Goal: Task Accomplishment & Management: Manage account settings

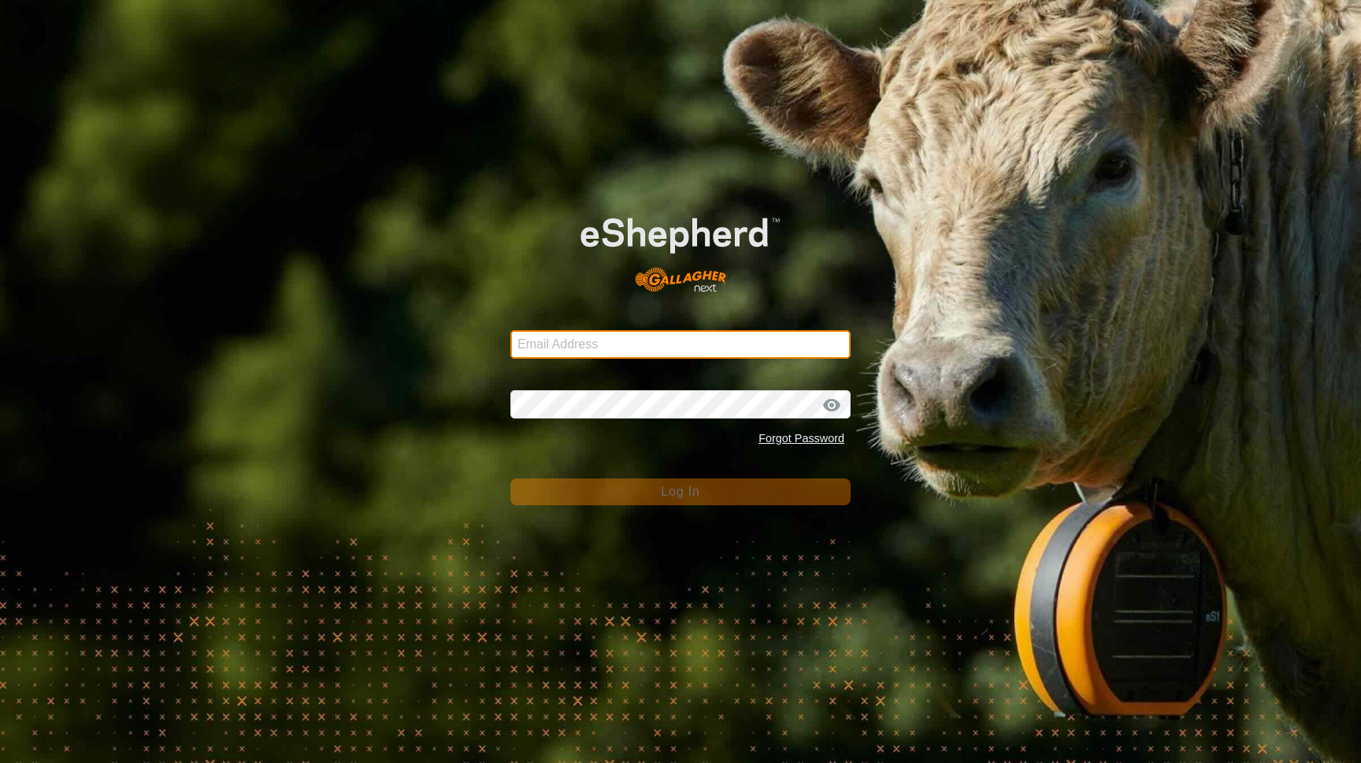
type input "[EMAIL_ADDRESS][DOMAIN_NAME]"
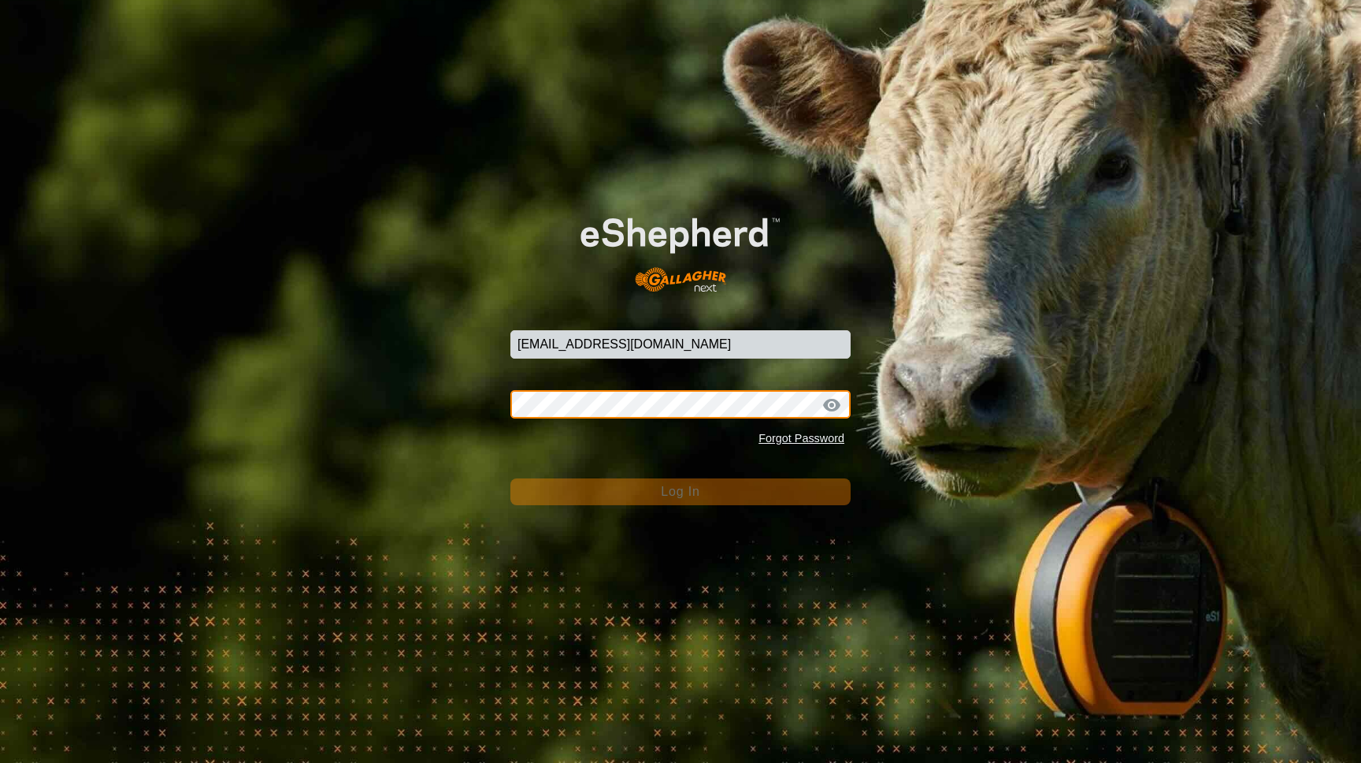
click at [681, 492] on button "Log In" at bounding box center [681, 491] width 340 height 27
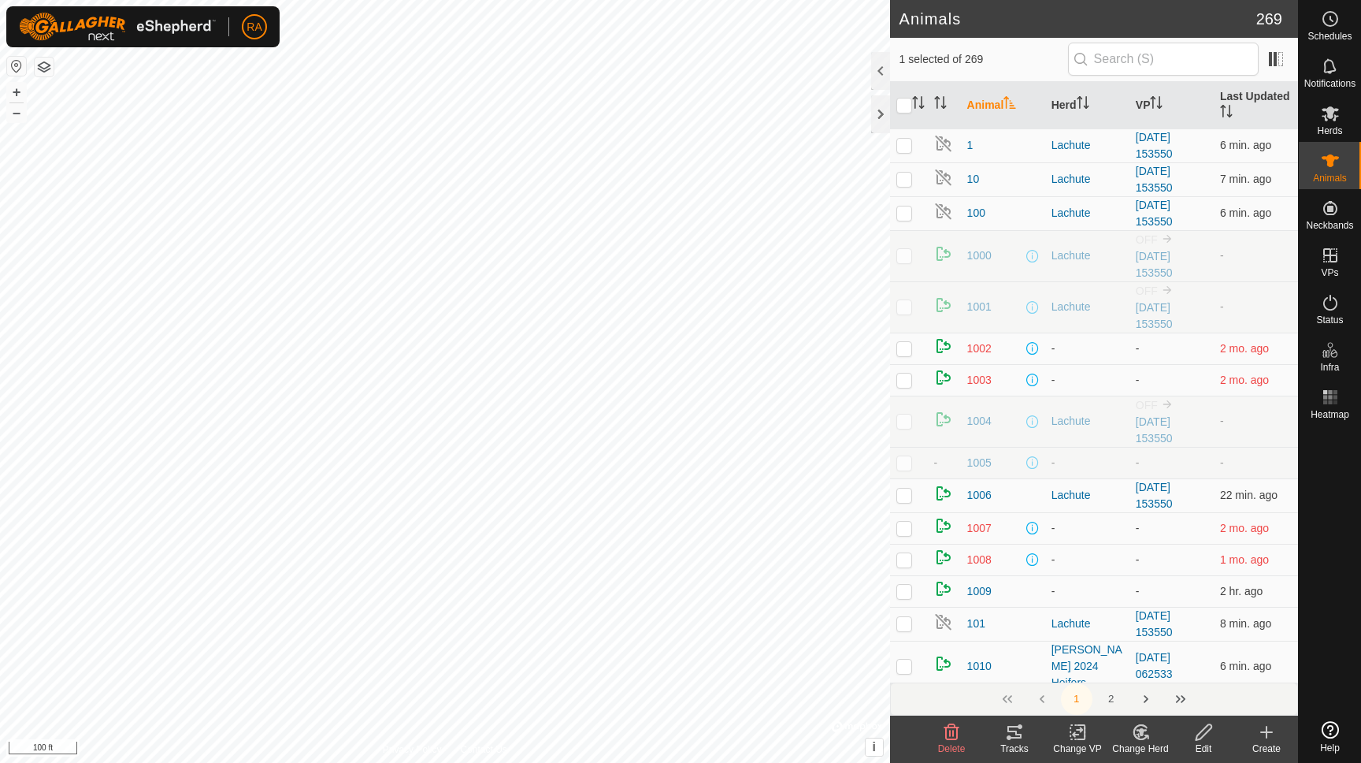
click at [1138, 733] on icon at bounding box center [1138, 735] width 4 height 5
click at [1146, 668] on link "Choose Herd..." at bounding box center [1188, 664] width 156 height 32
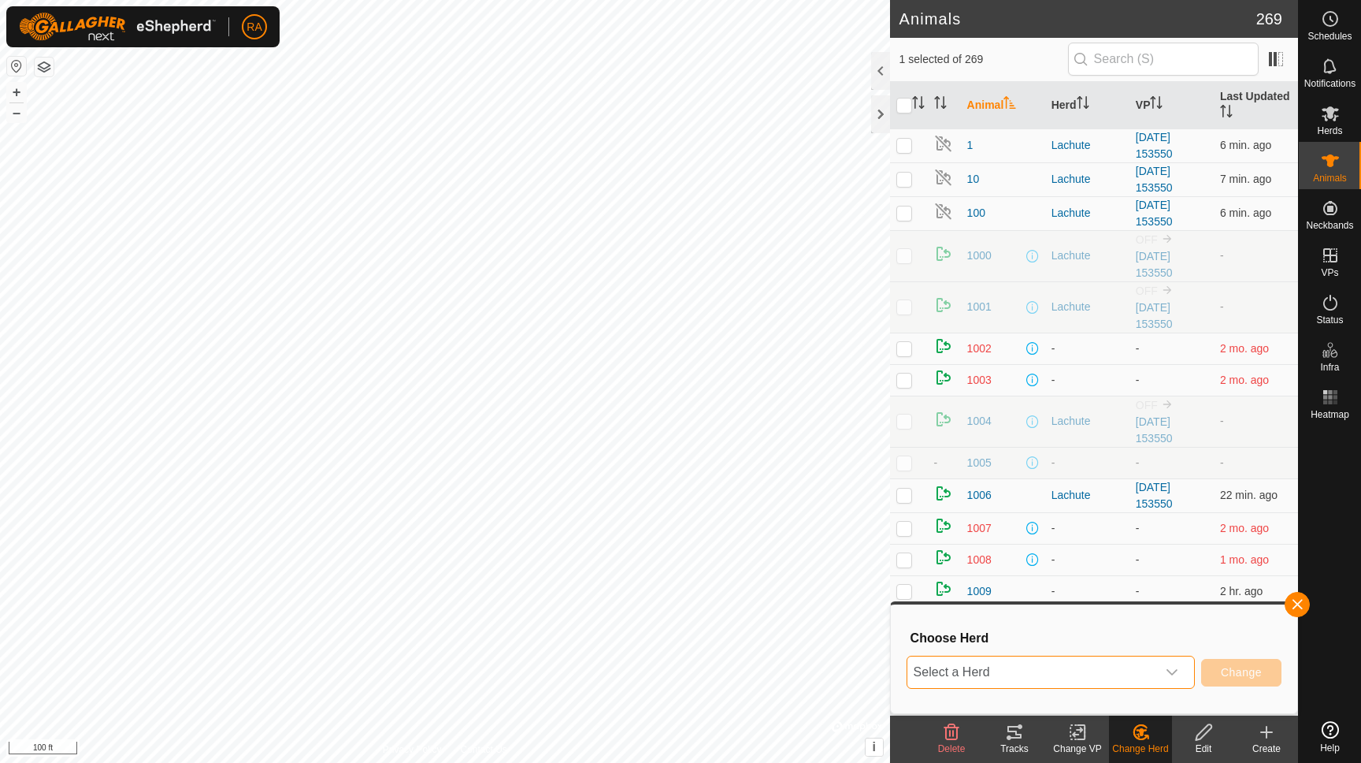
click at [1068, 682] on span "Select a Herd" at bounding box center [1032, 672] width 249 height 32
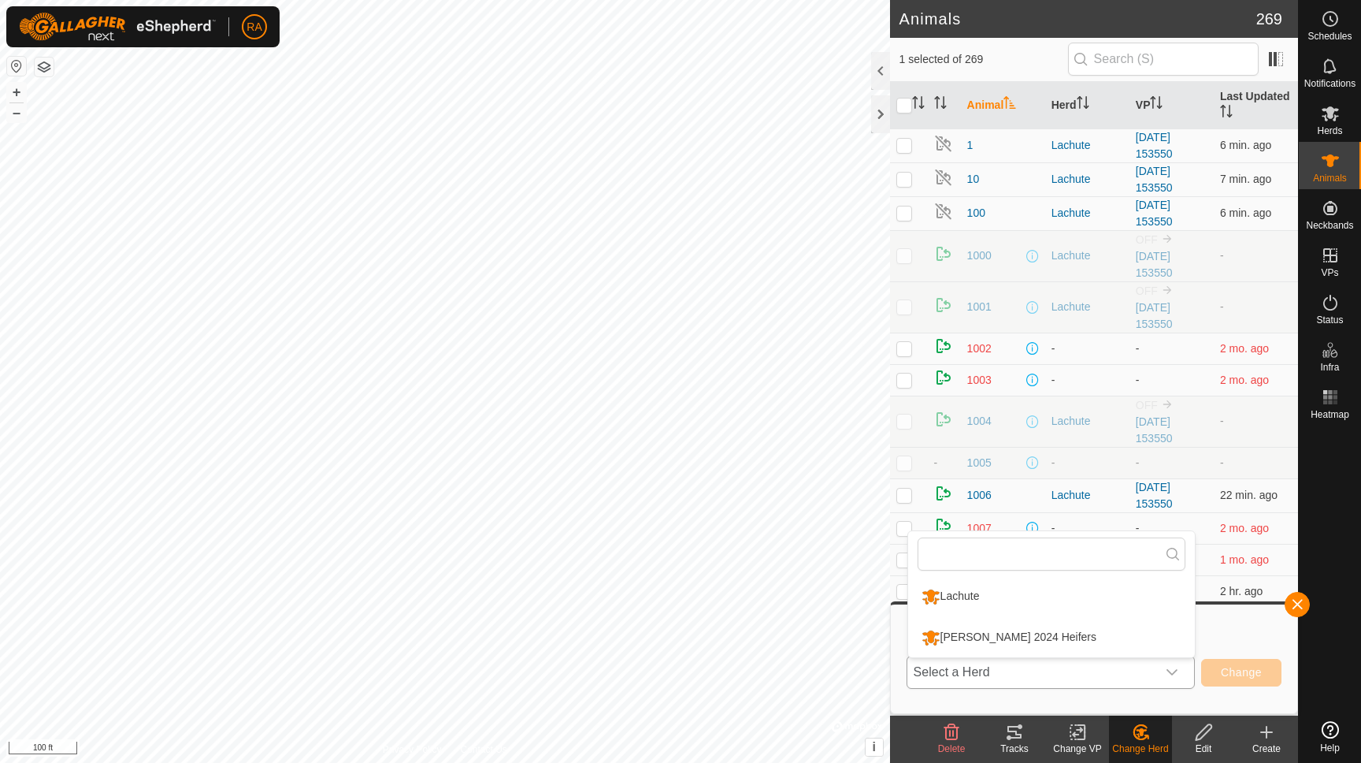
click at [974, 592] on li "Lachute" at bounding box center [1051, 596] width 287 height 39
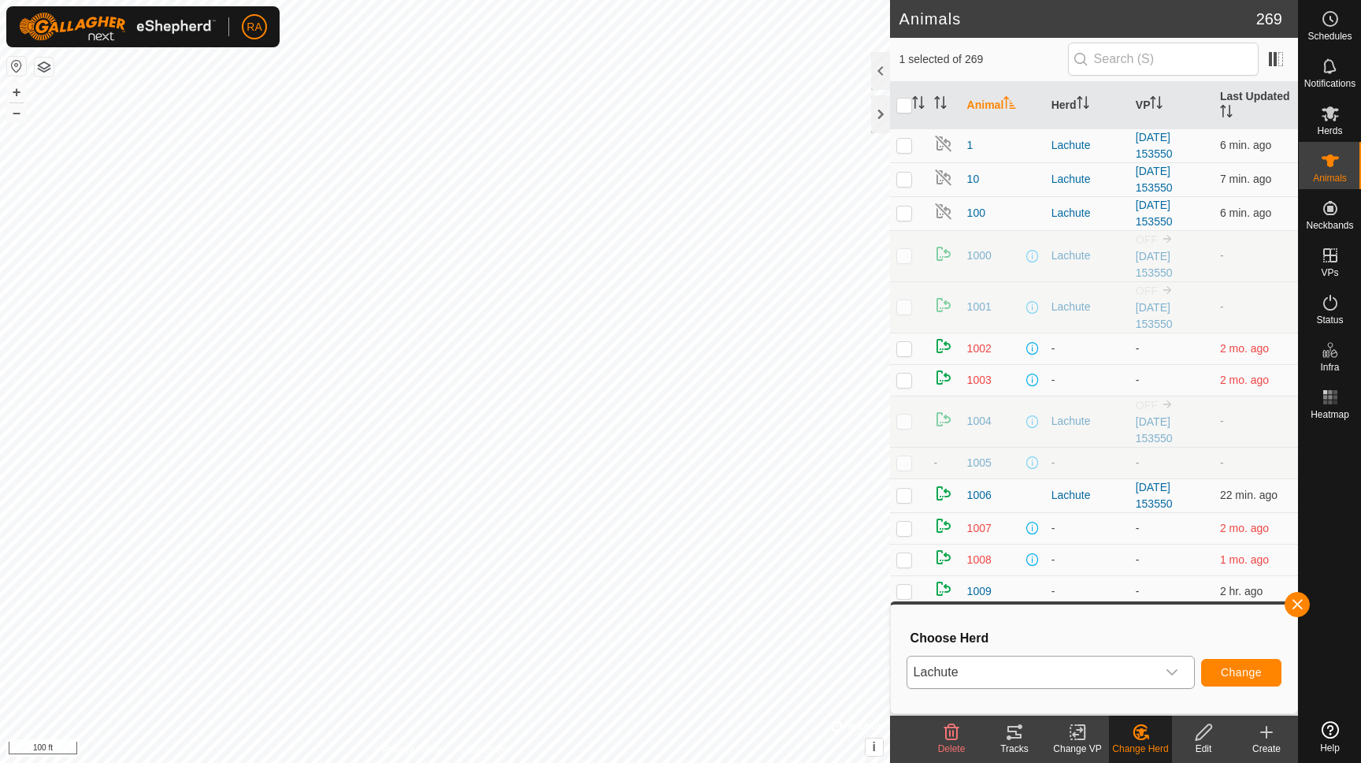
click at [1238, 670] on span "Change" at bounding box center [1241, 672] width 41 height 13
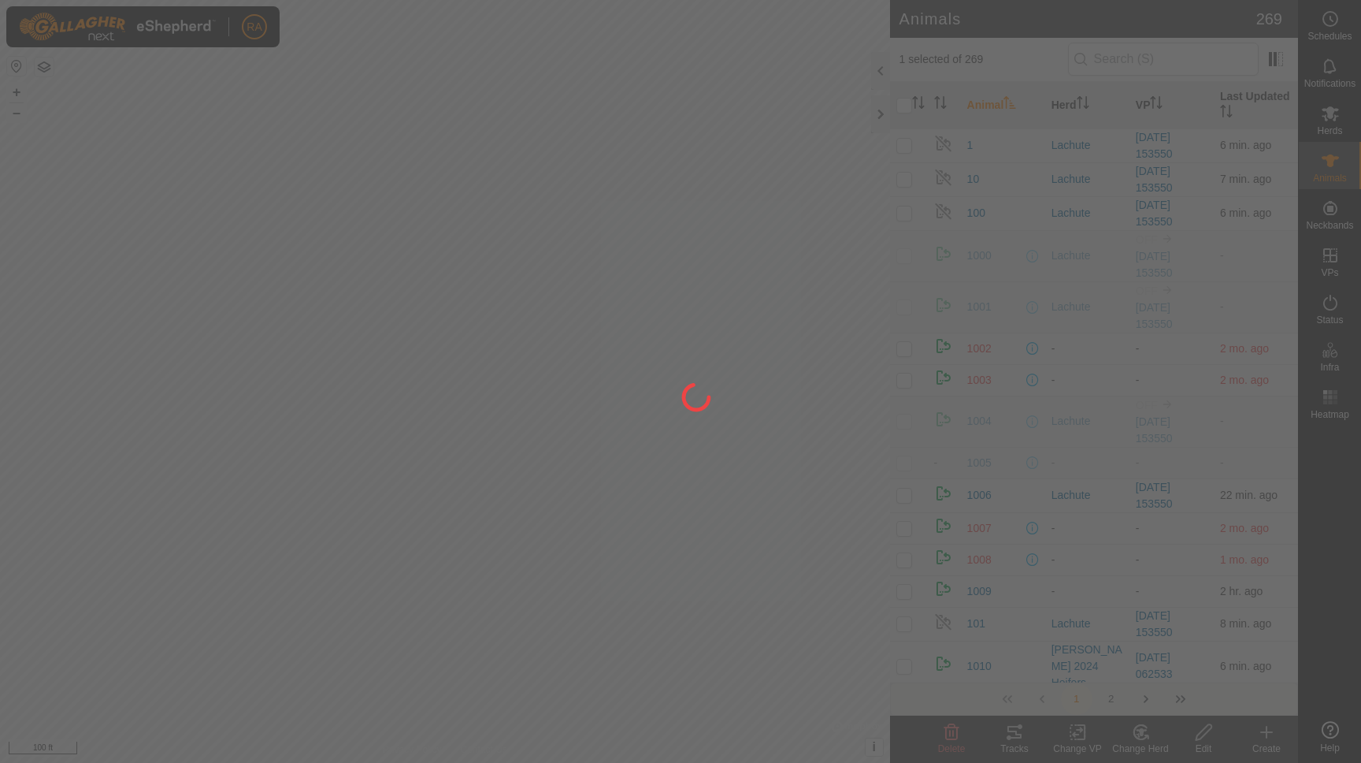
checkbox input "false"
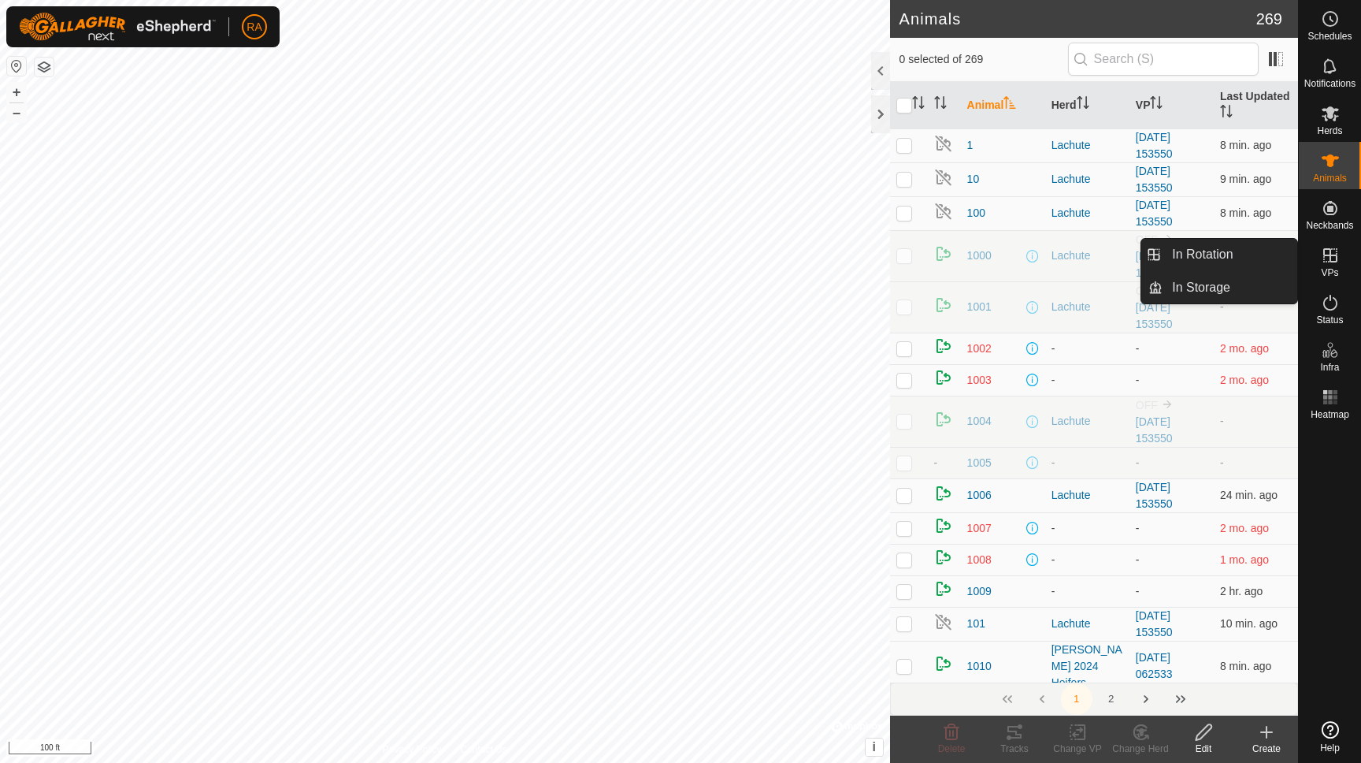
click at [1328, 254] on icon at bounding box center [1330, 255] width 19 height 19
click at [1204, 261] on link "In Rotation" at bounding box center [1230, 255] width 135 height 32
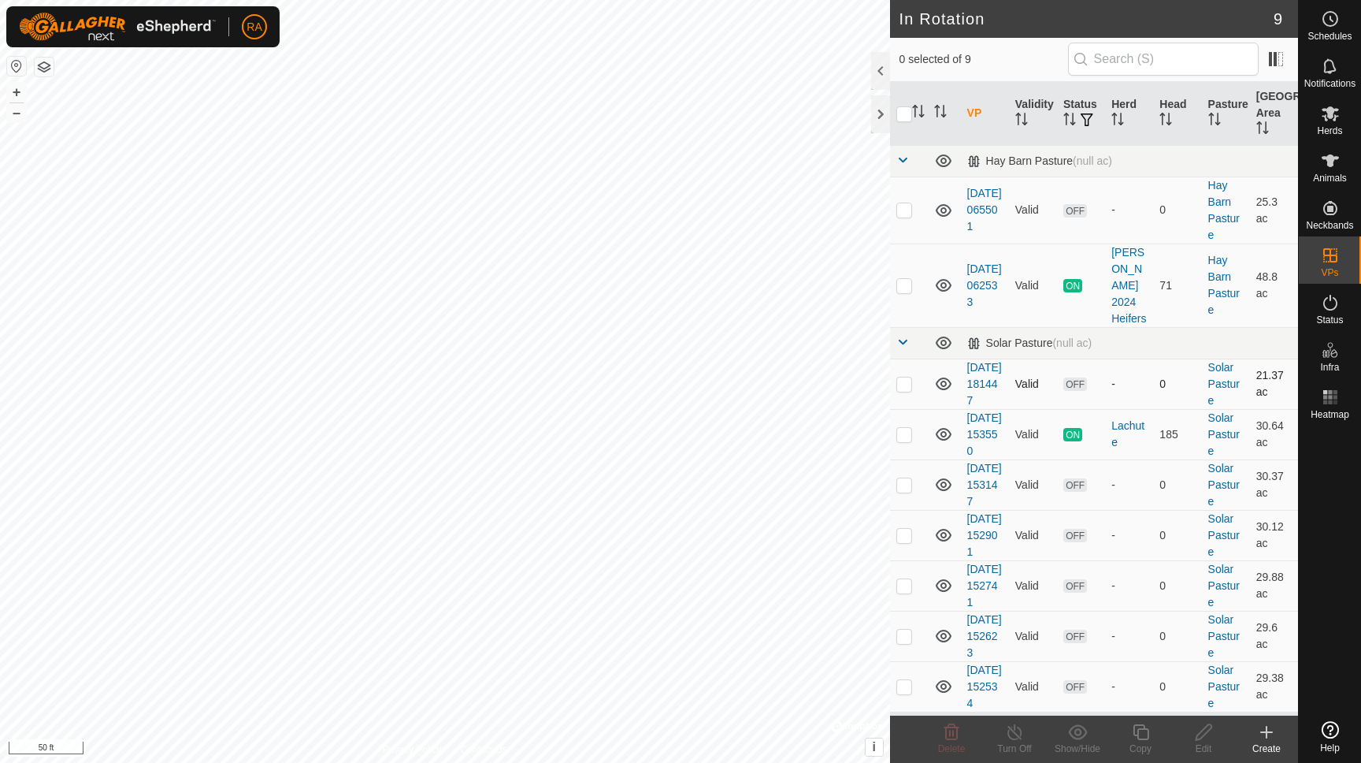
click at [909, 378] on p-checkbox at bounding box center [905, 383] width 16 height 13
click at [950, 735] on icon at bounding box center [952, 732] width 15 height 16
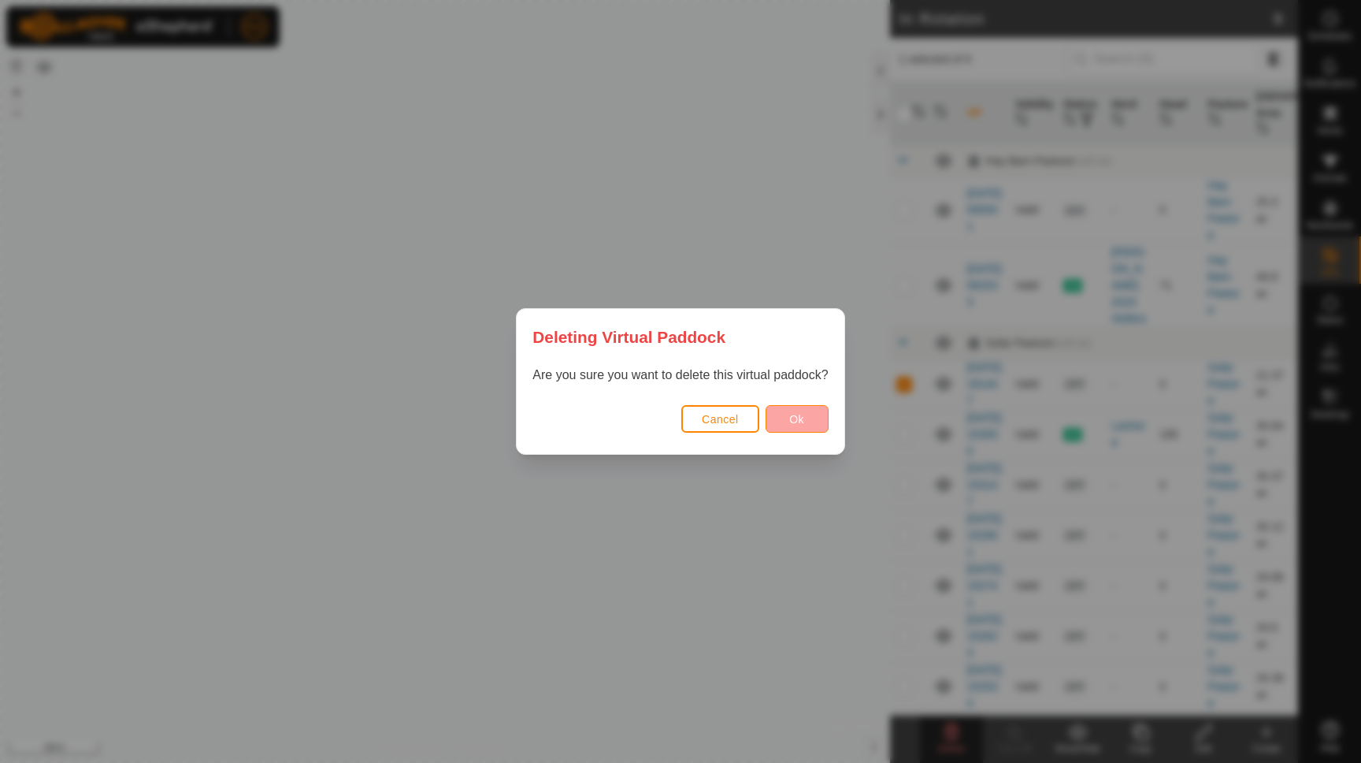
click at [809, 415] on button "Ok" at bounding box center [797, 419] width 63 height 28
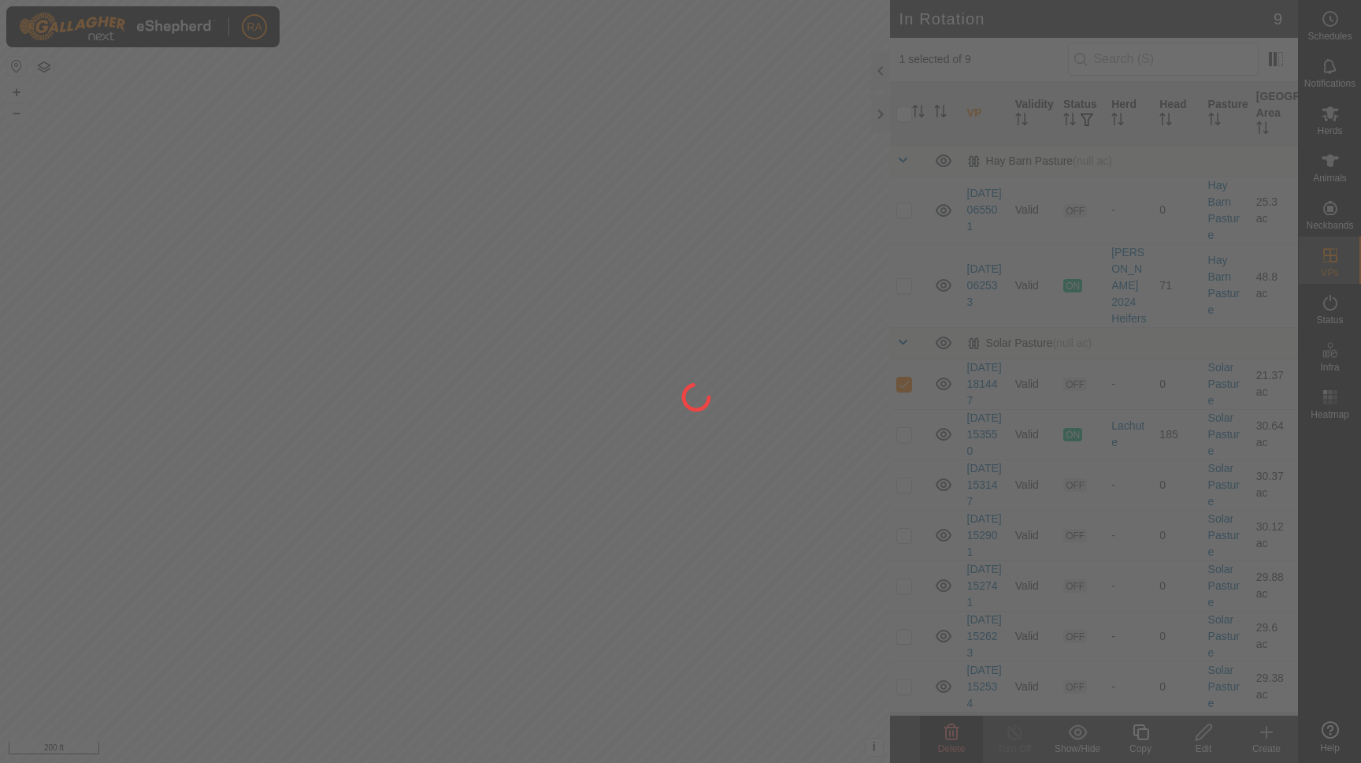
checkbox input "false"
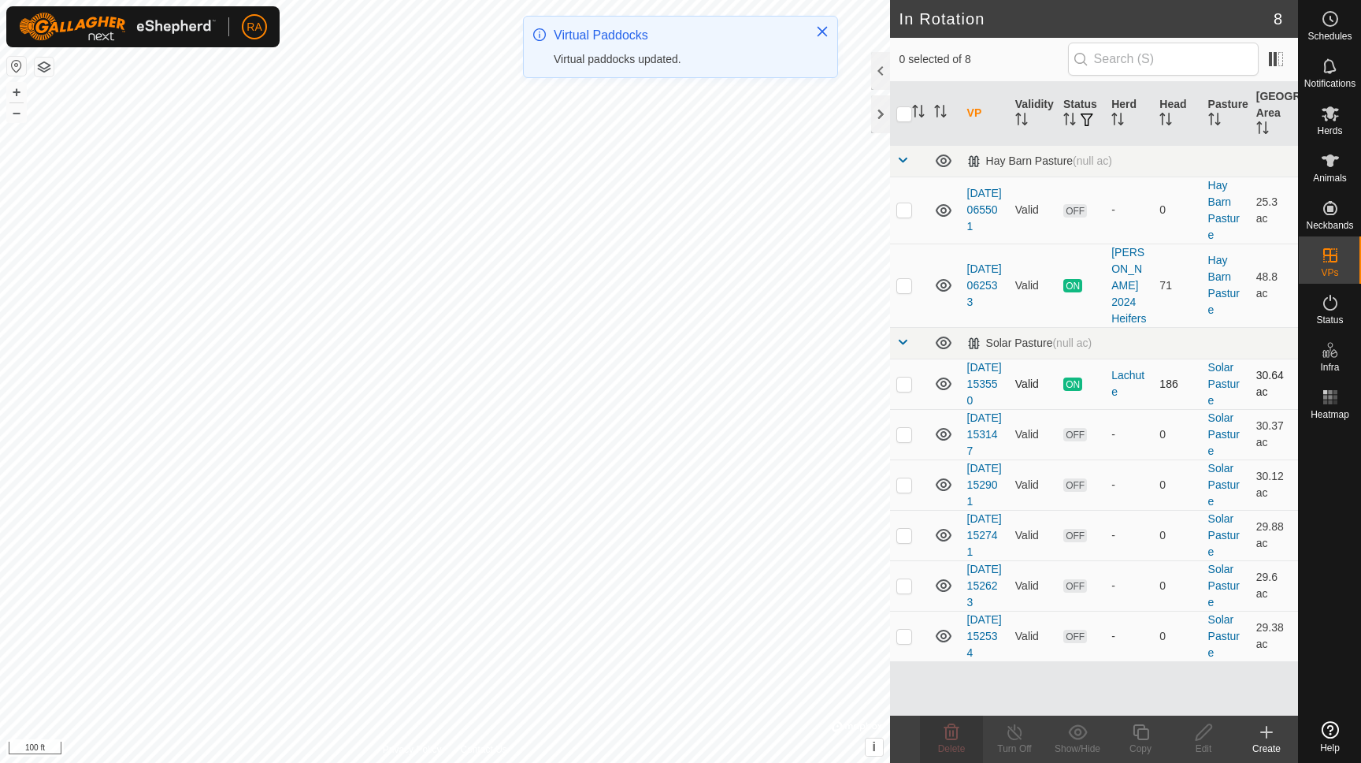
click at [901, 377] on p-checkbox at bounding box center [905, 383] width 16 height 13
checkbox input "true"
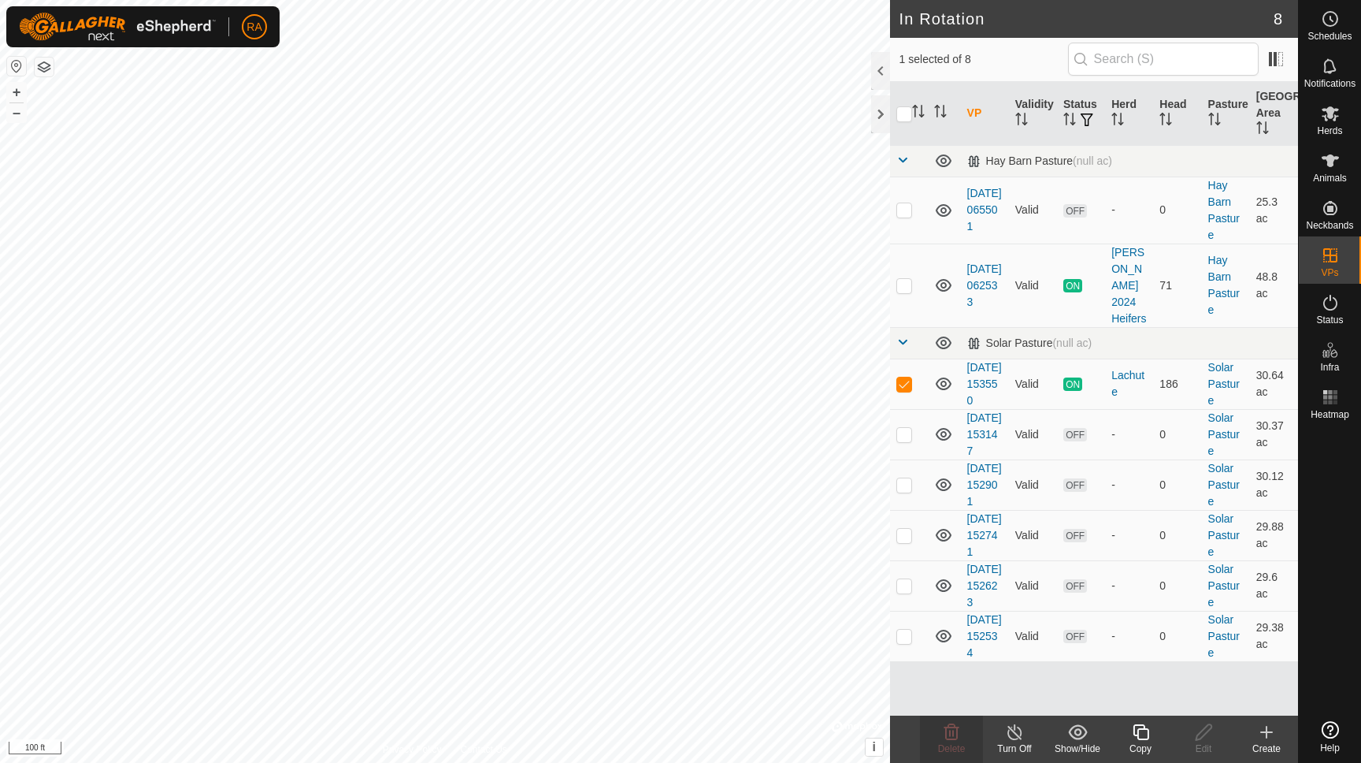
click at [1141, 733] on icon at bounding box center [1141, 731] width 20 height 19
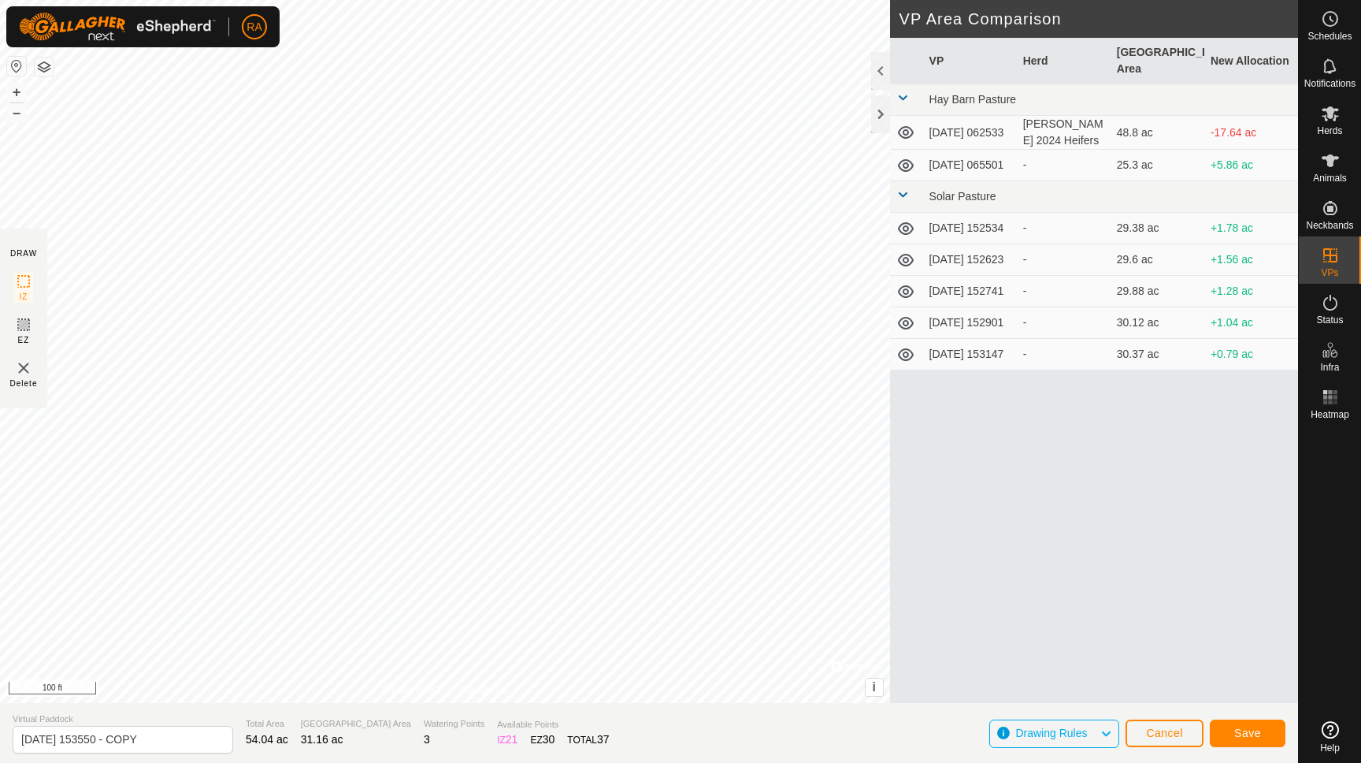
click at [1249, 733] on span "Save" at bounding box center [1248, 732] width 27 height 13
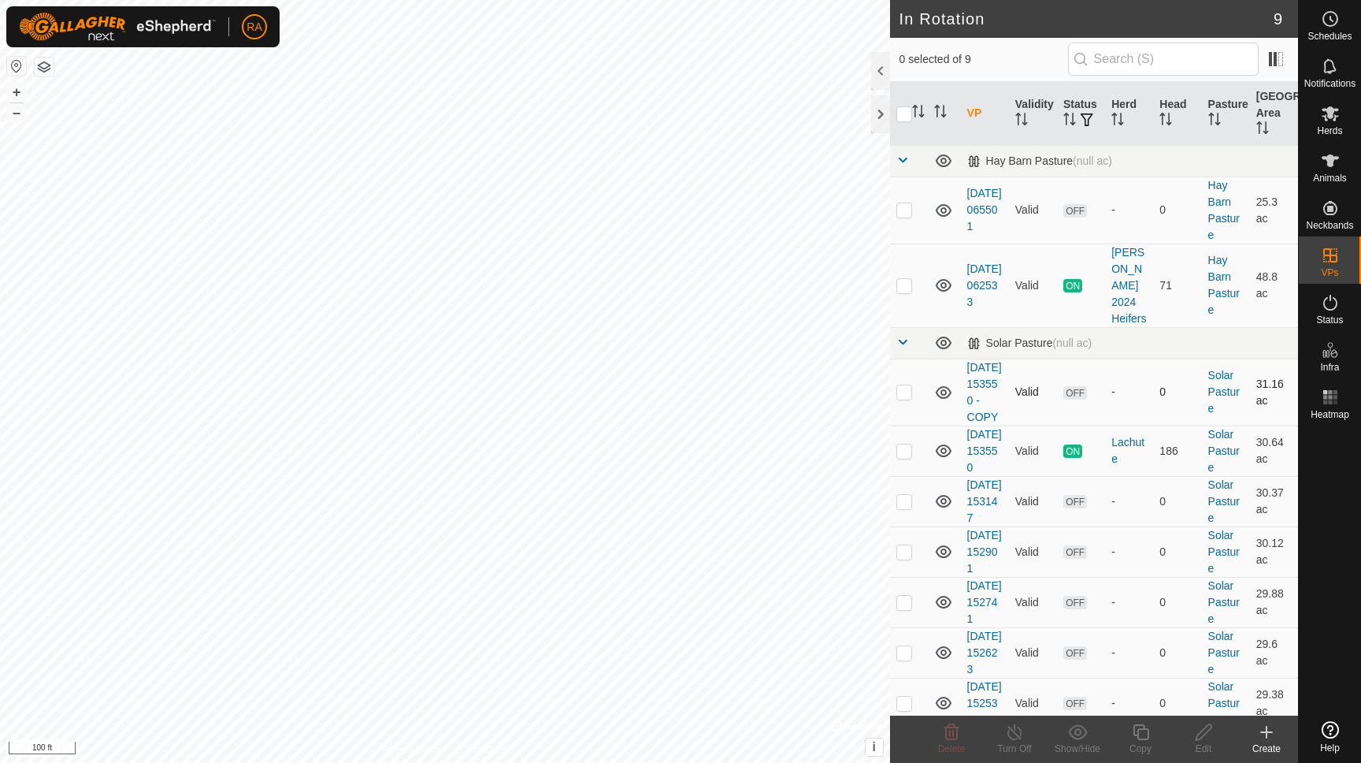
click at [908, 387] on p-checkbox at bounding box center [905, 391] width 16 height 13
checkbox input "true"
click at [1140, 734] on icon at bounding box center [1141, 731] width 20 height 19
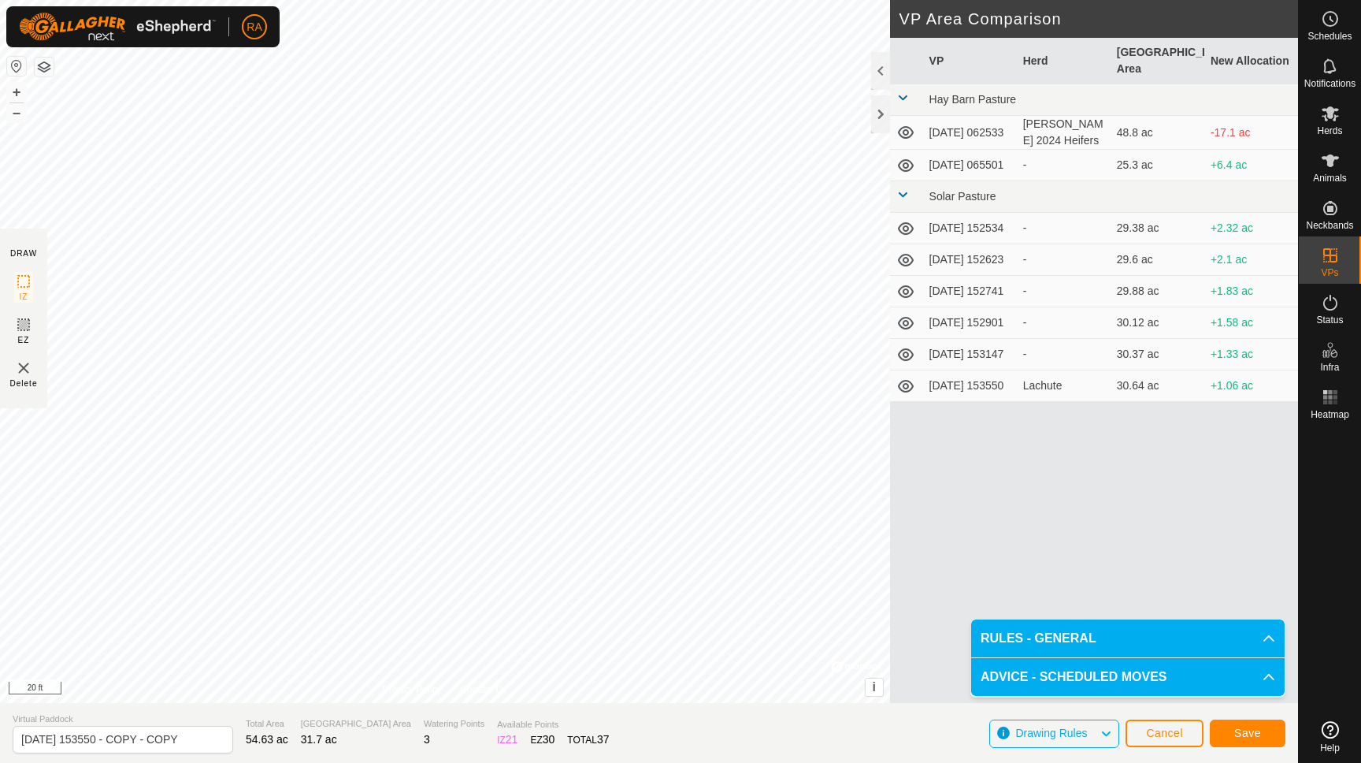
click at [1247, 735] on span "Save" at bounding box center [1248, 732] width 27 height 13
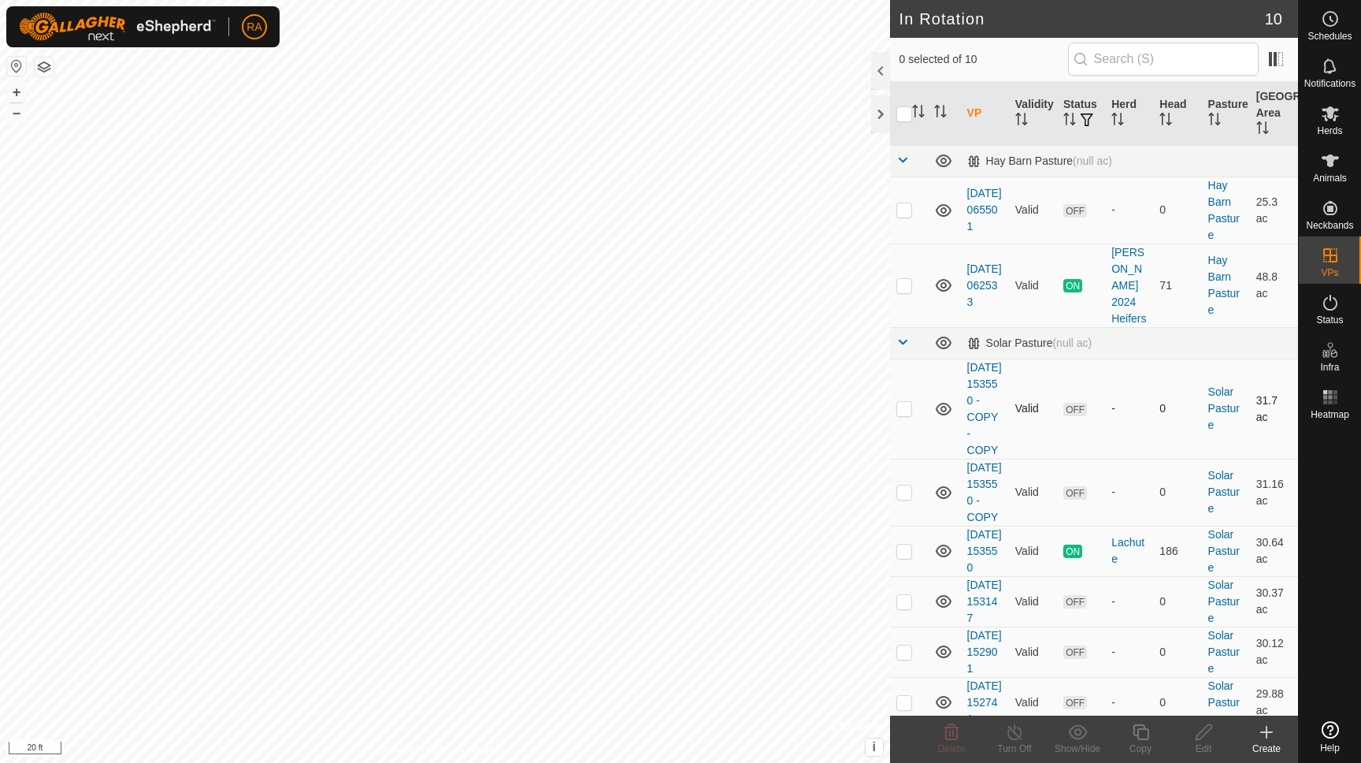
click at [908, 405] on p-checkbox at bounding box center [905, 408] width 16 height 13
checkbox input "true"
click at [1141, 733] on icon at bounding box center [1141, 731] width 20 height 19
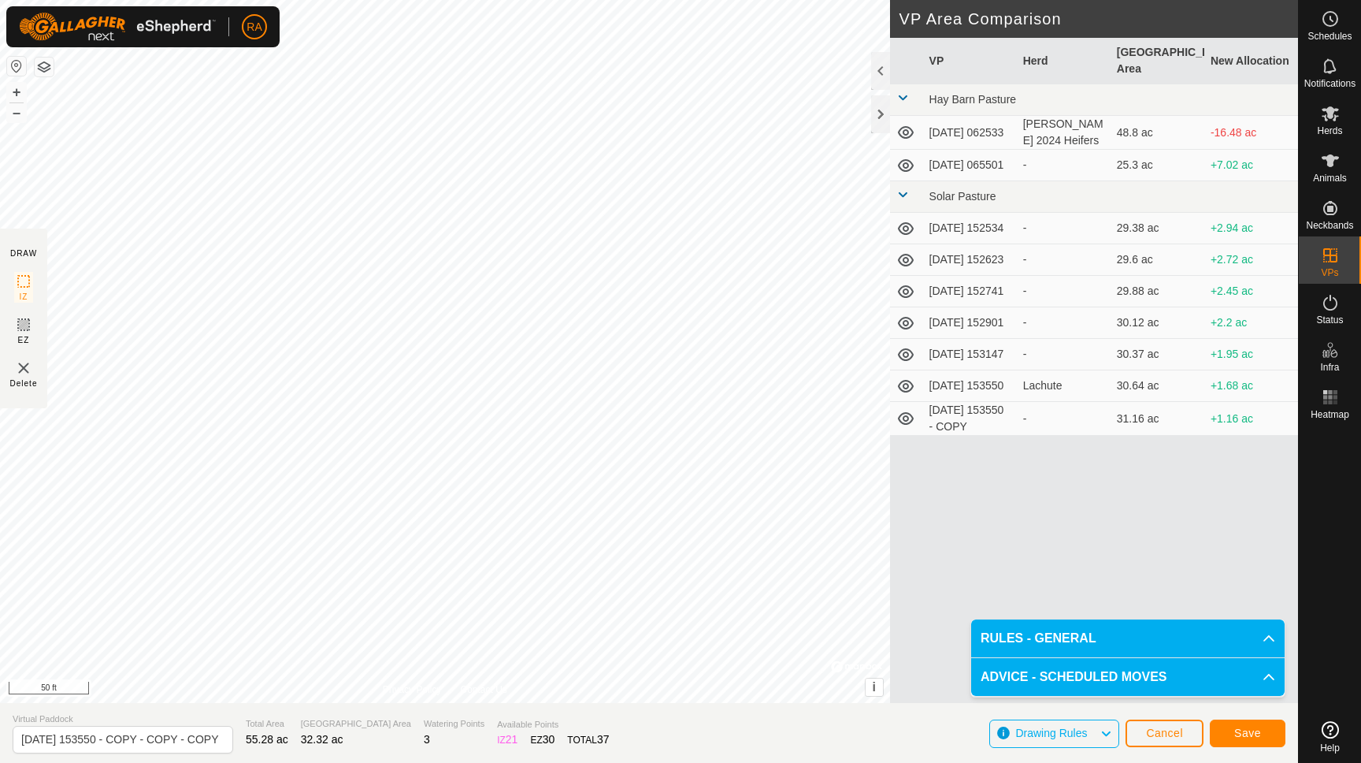
click at [1244, 736] on span "Save" at bounding box center [1248, 732] width 27 height 13
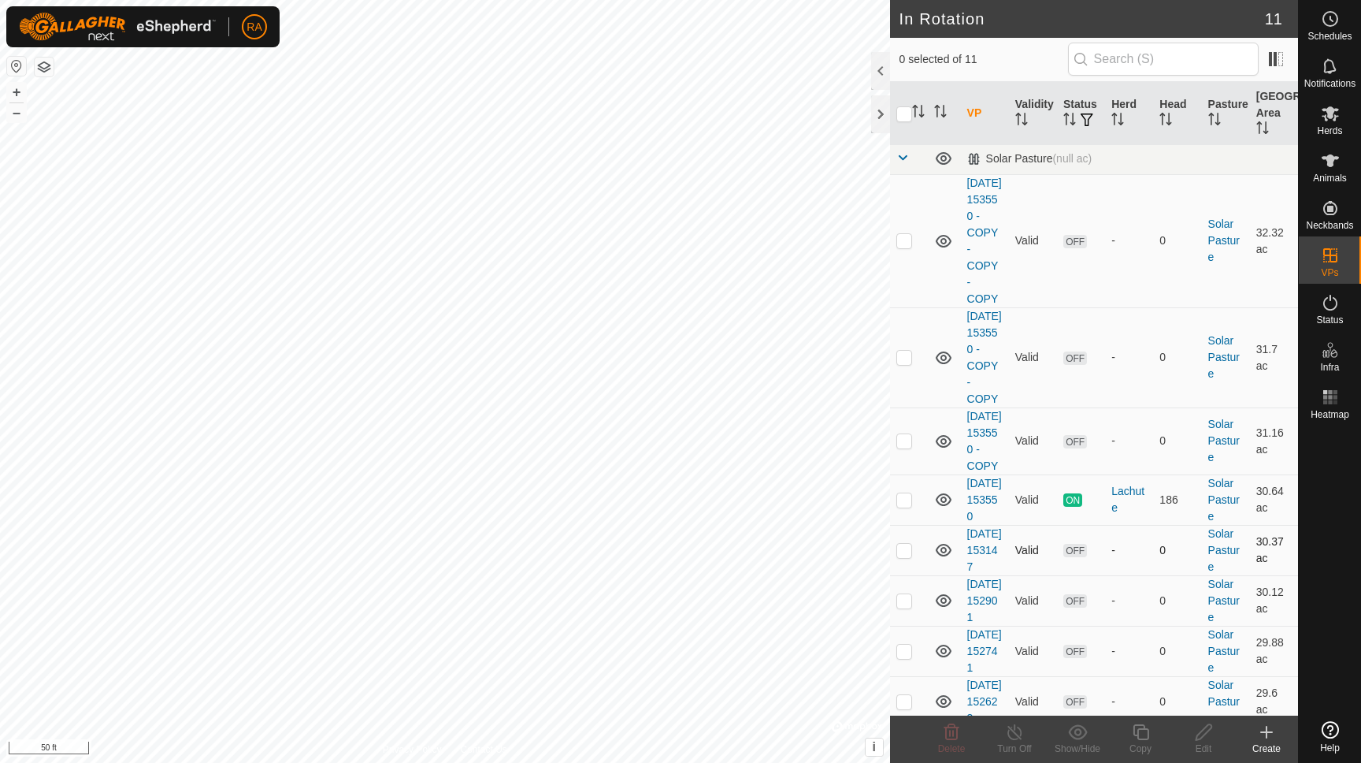
scroll to position [381, 0]
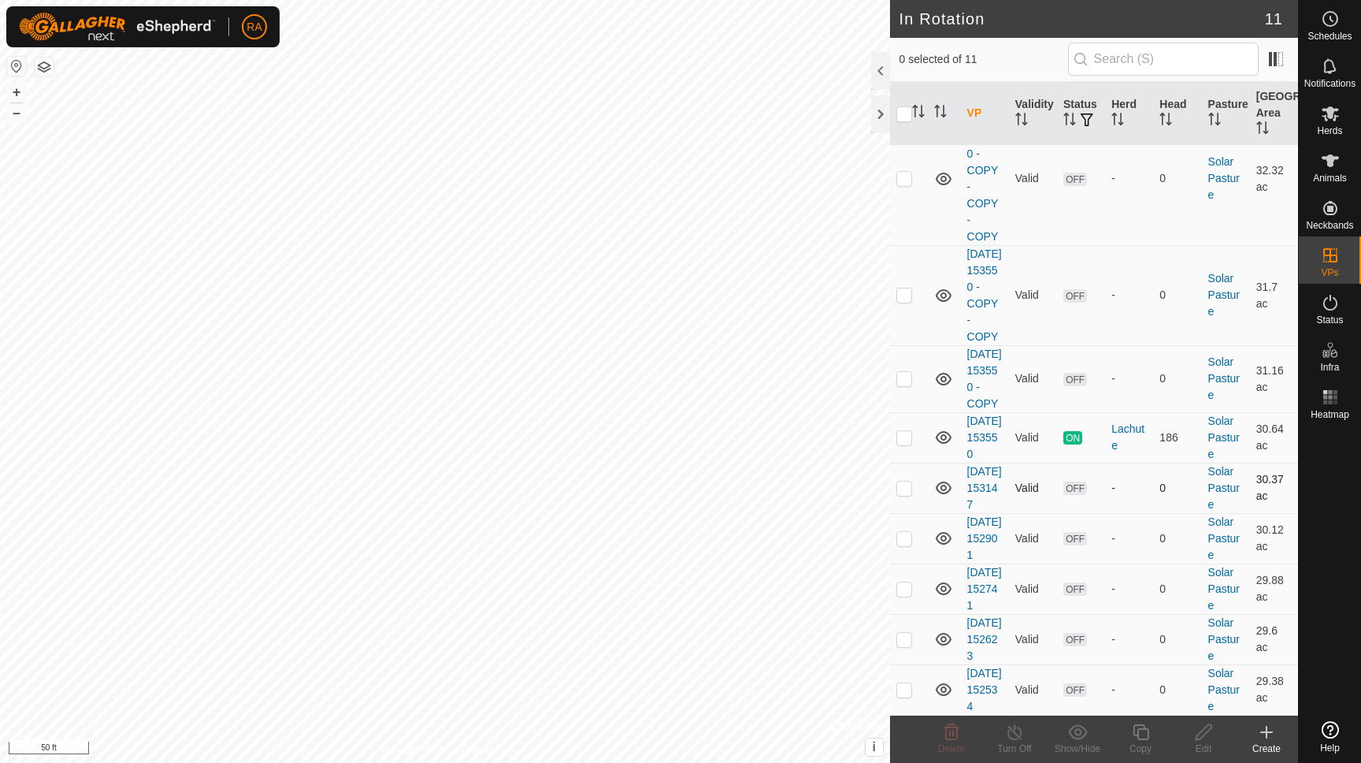
click at [903, 481] on p-checkbox at bounding box center [905, 487] width 16 height 13
checkbox input "true"
click at [908, 532] on p-checkbox at bounding box center [905, 538] width 16 height 13
checkbox input "true"
drag, startPoint x: 903, startPoint y: 545, endPoint x: 903, endPoint y: 556, distance: 11.0
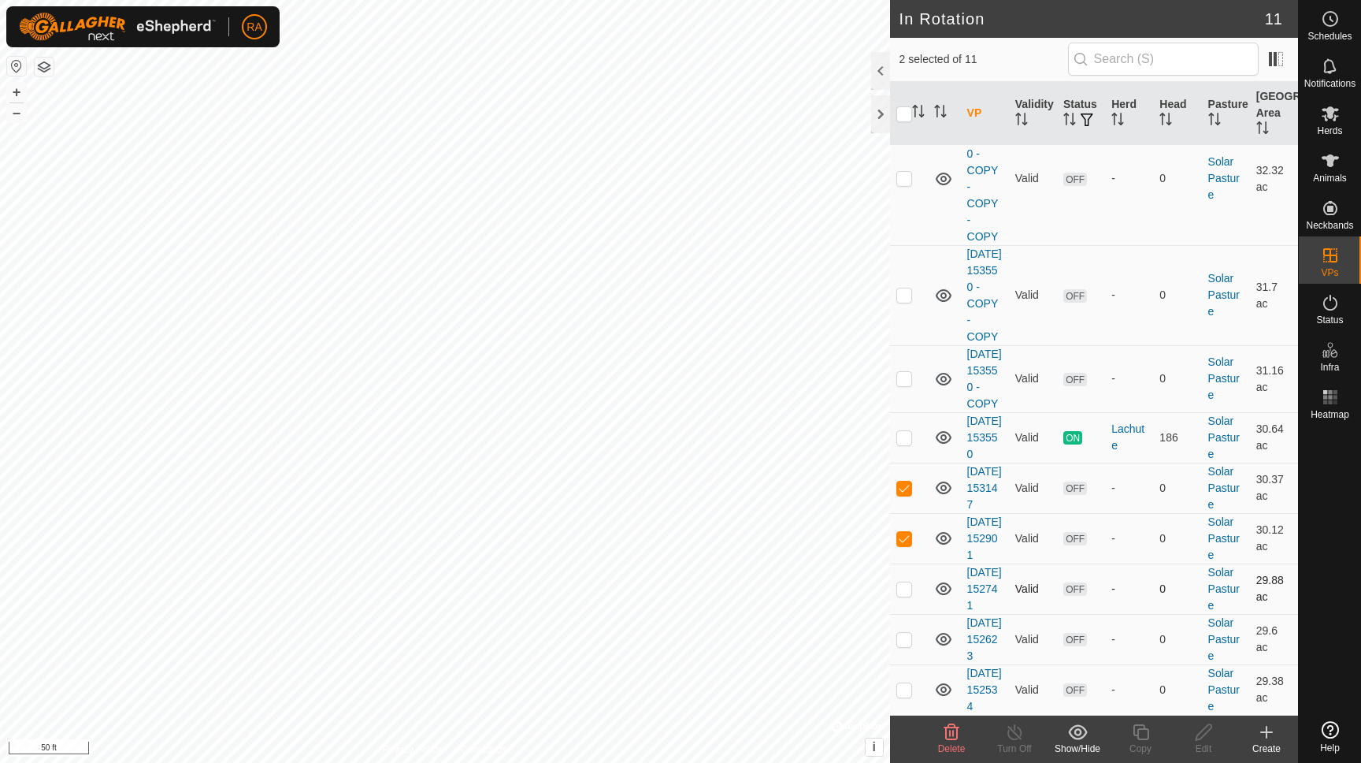
click at [903, 582] on p-checkbox at bounding box center [905, 588] width 16 height 13
checkbox input "true"
click at [906, 633] on p-checkbox at bounding box center [905, 639] width 16 height 13
checkbox input "true"
click at [907, 683] on p-checkbox at bounding box center [905, 689] width 16 height 13
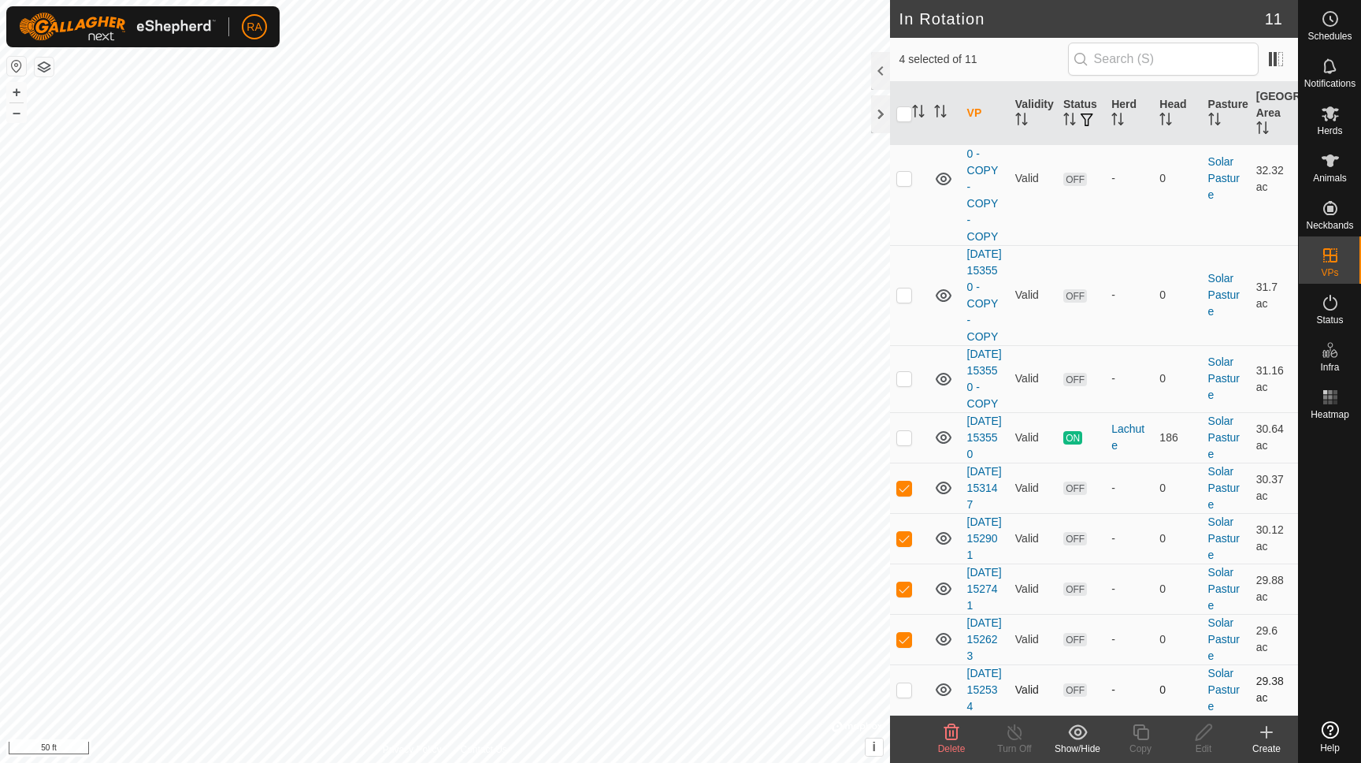
checkbox input "true"
click at [951, 733] on icon at bounding box center [952, 732] width 15 height 16
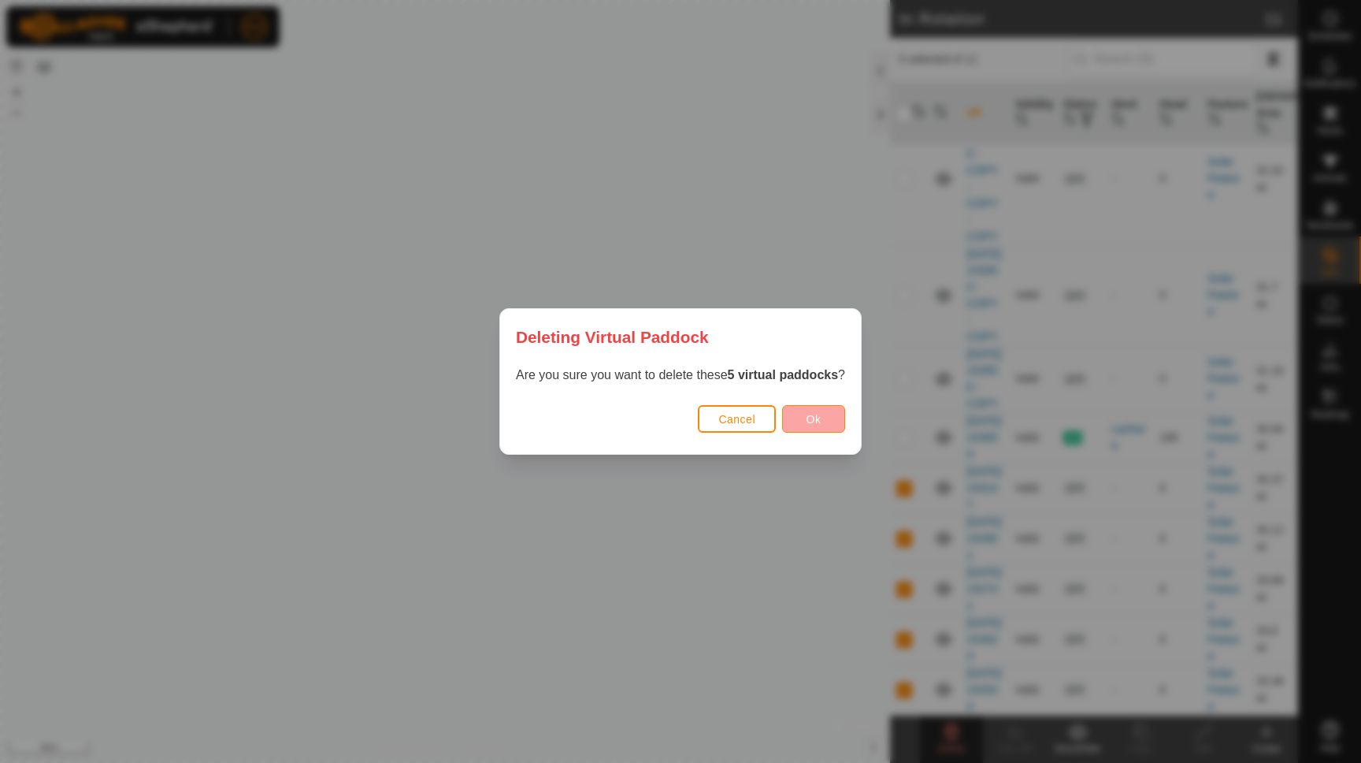
click at [827, 420] on button "Ok" at bounding box center [813, 419] width 63 height 28
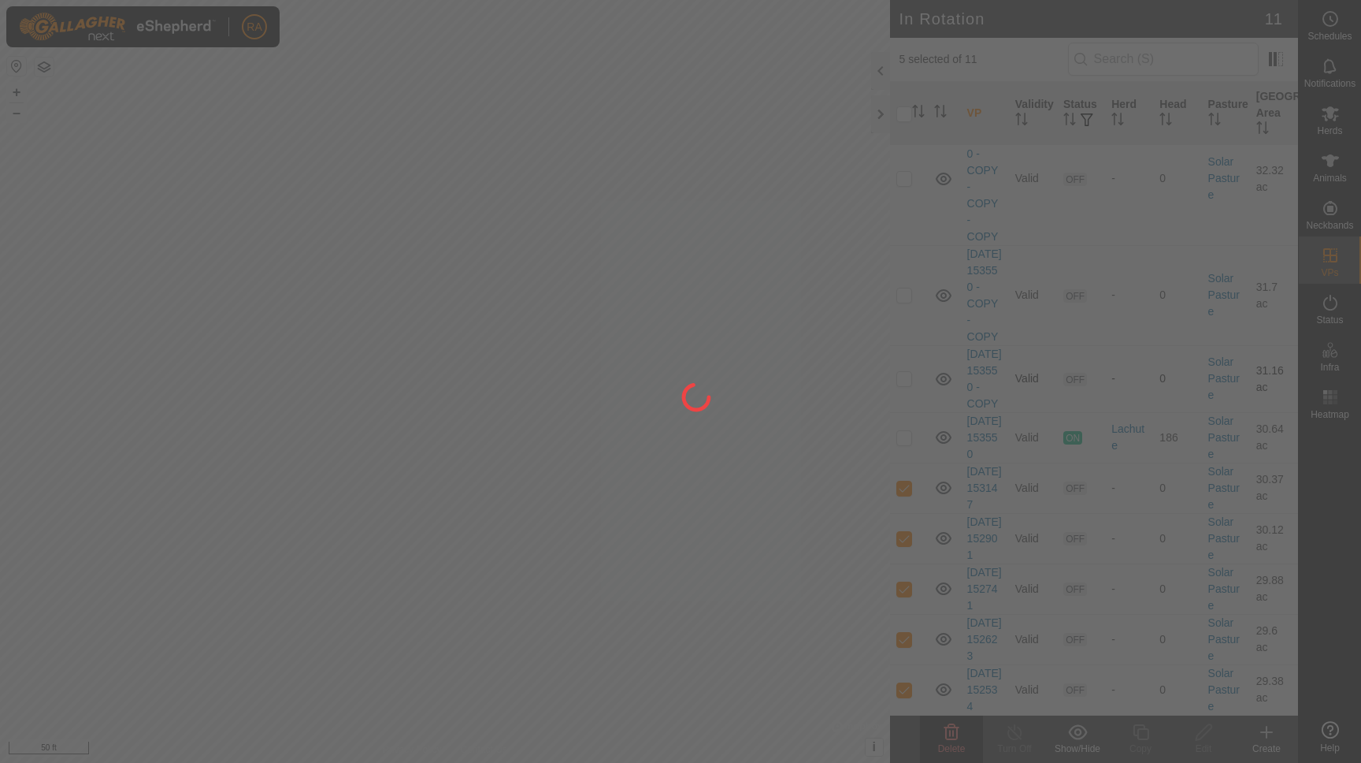
checkbox input "false"
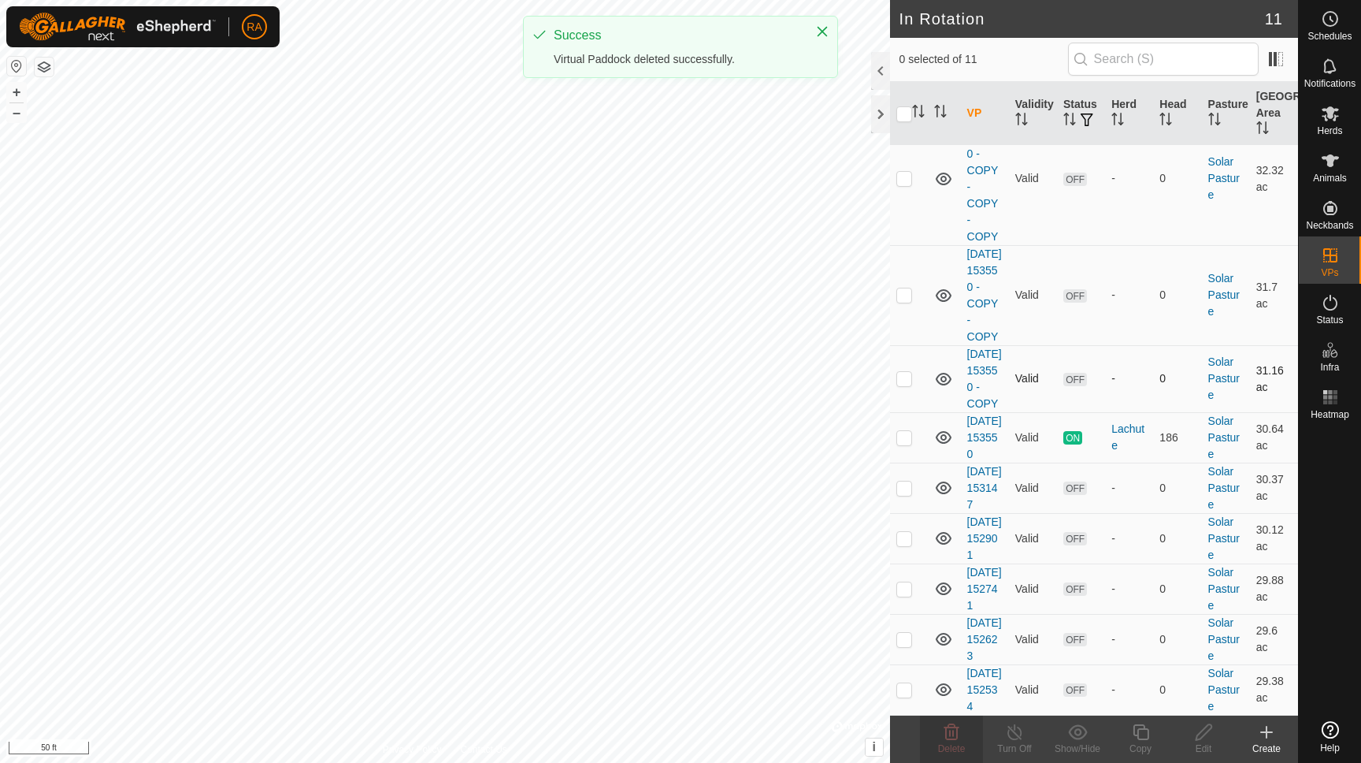
scroll to position [46, 0]
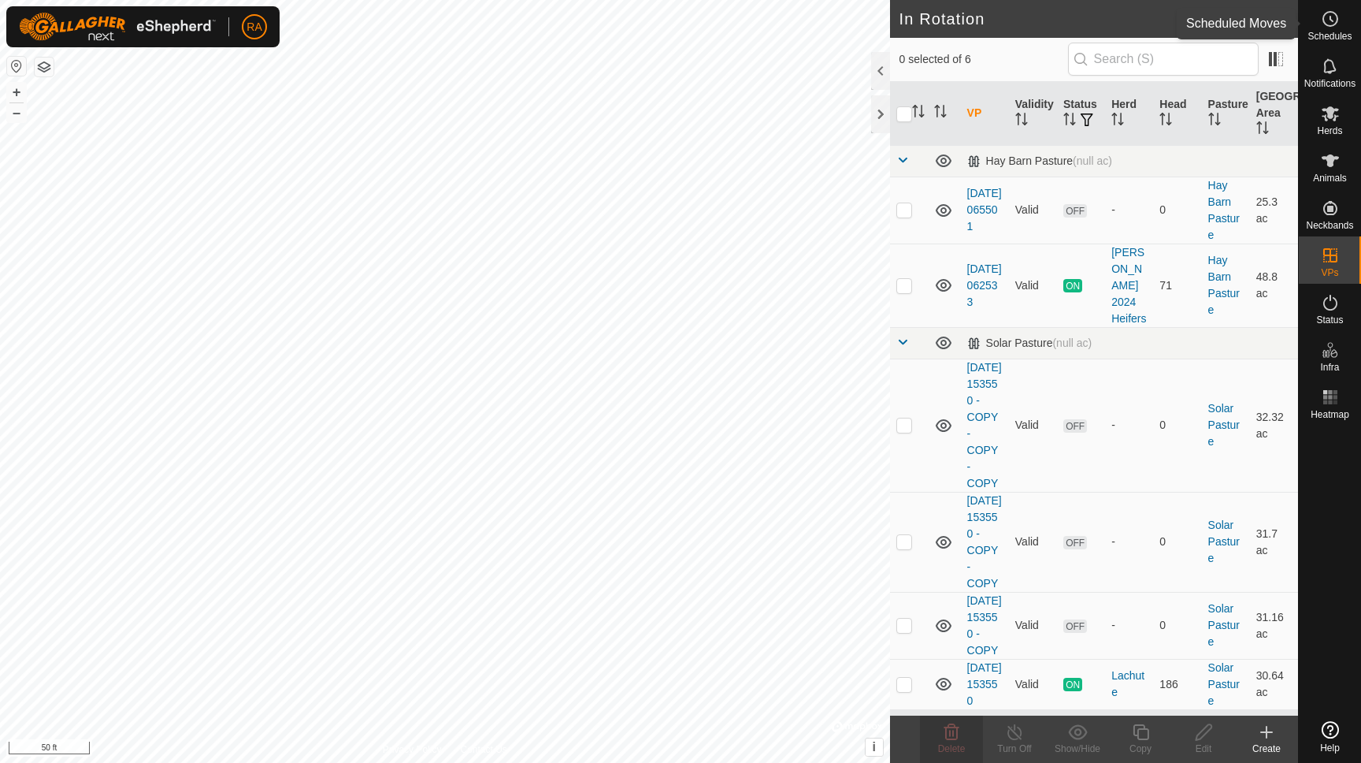
click at [1330, 23] on icon at bounding box center [1330, 18] width 19 height 19
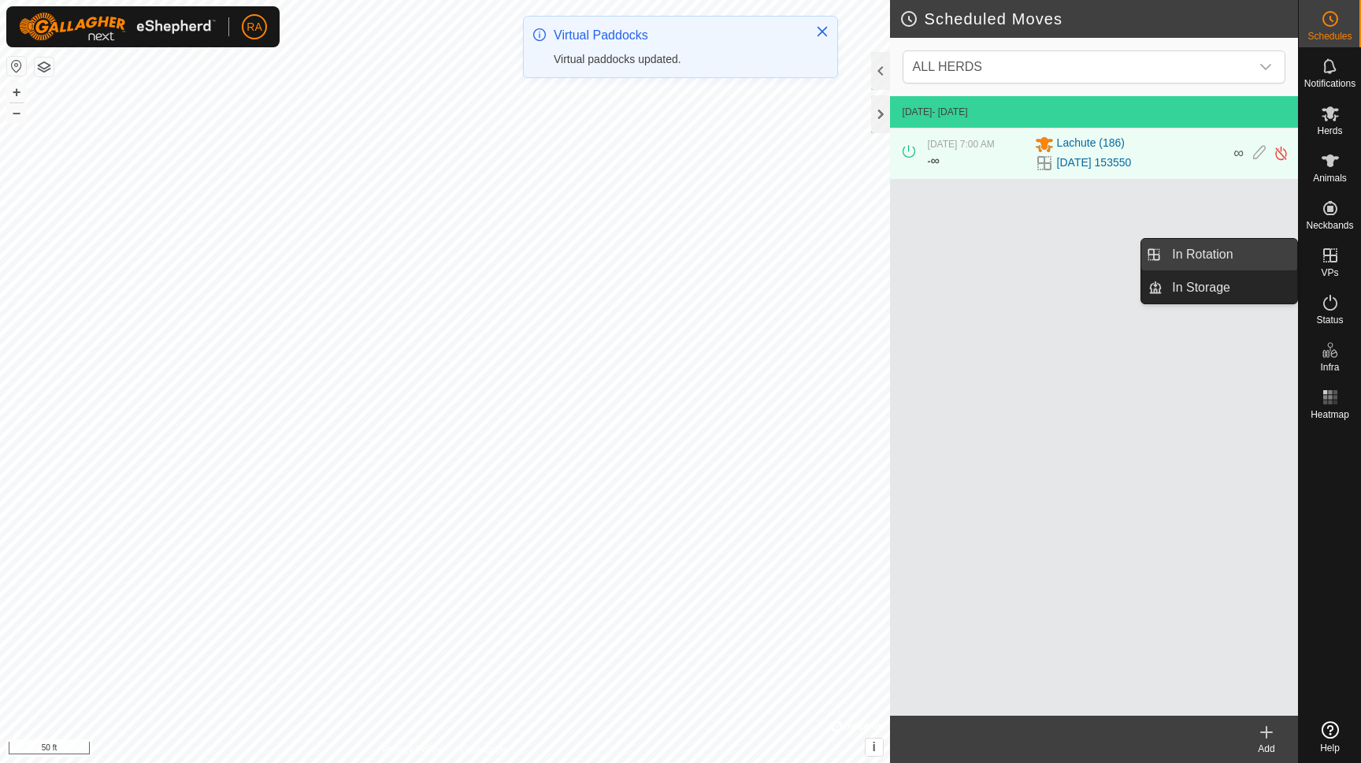
click at [1235, 255] on link "In Rotation" at bounding box center [1230, 255] width 135 height 32
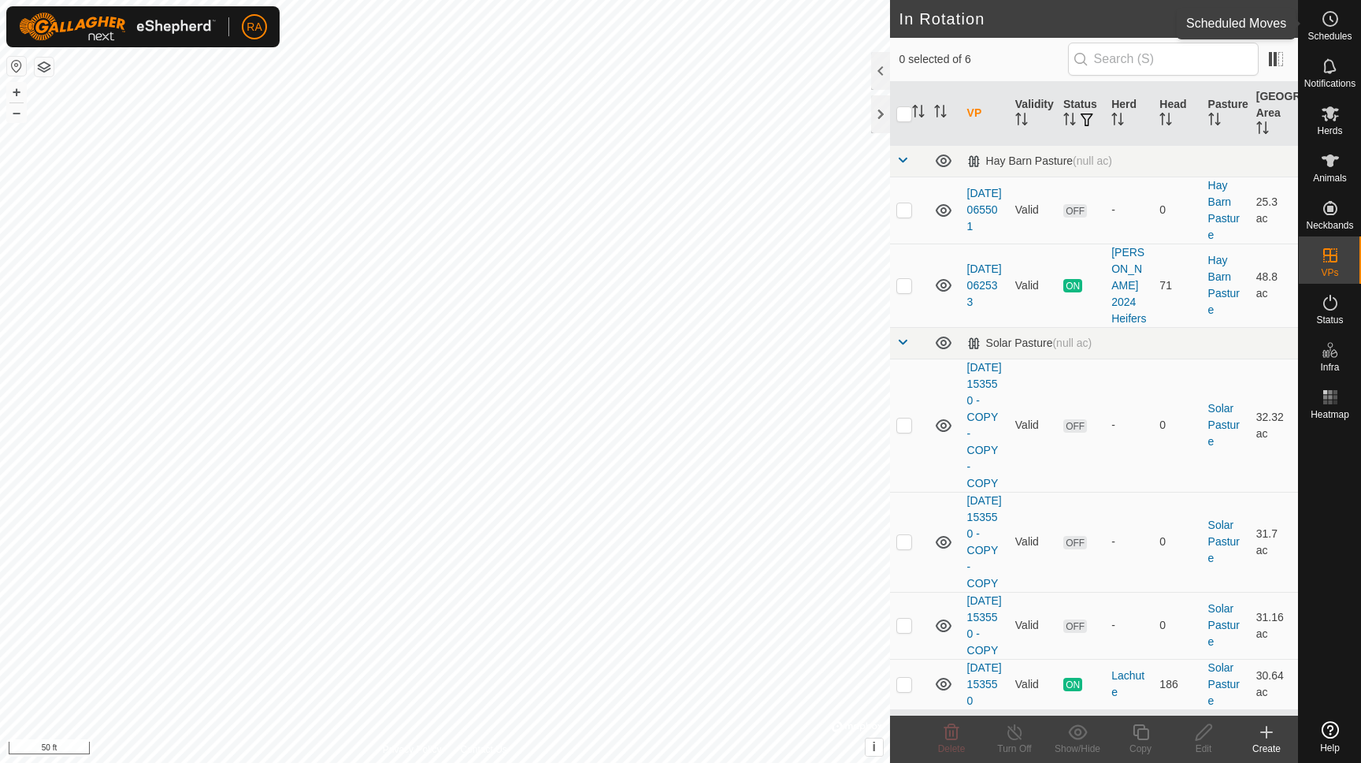
click at [1332, 24] on icon at bounding box center [1330, 18] width 19 height 19
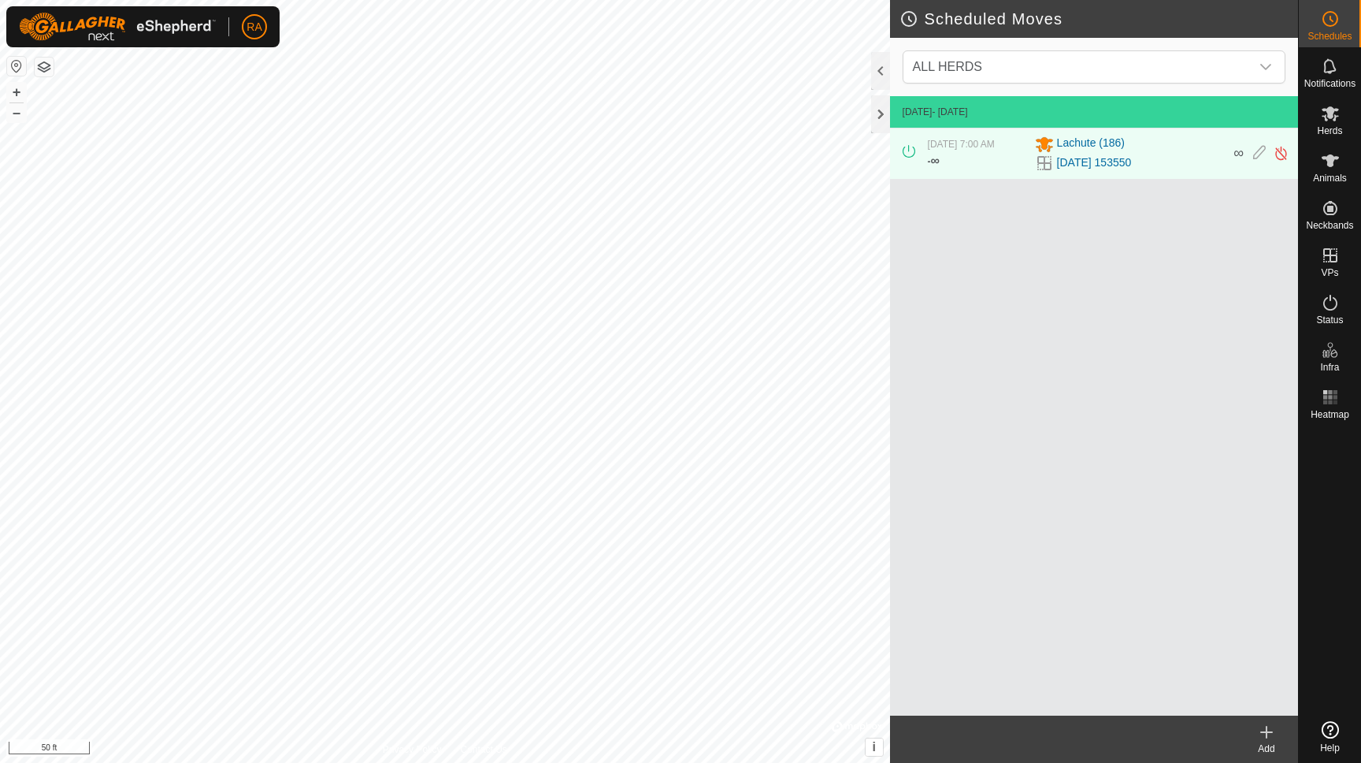
click at [1264, 732] on icon at bounding box center [1266, 732] width 11 height 0
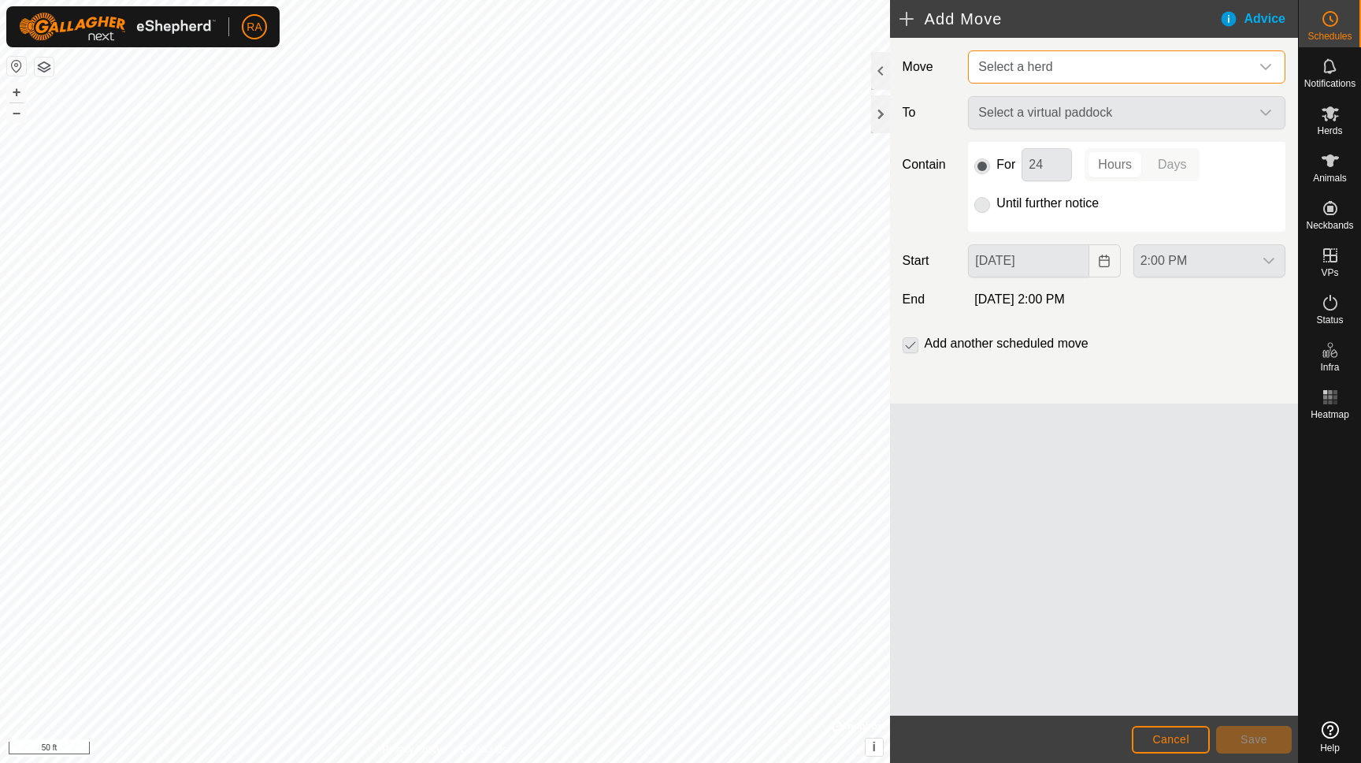
click at [1086, 71] on span "Select a herd" at bounding box center [1111, 67] width 278 height 32
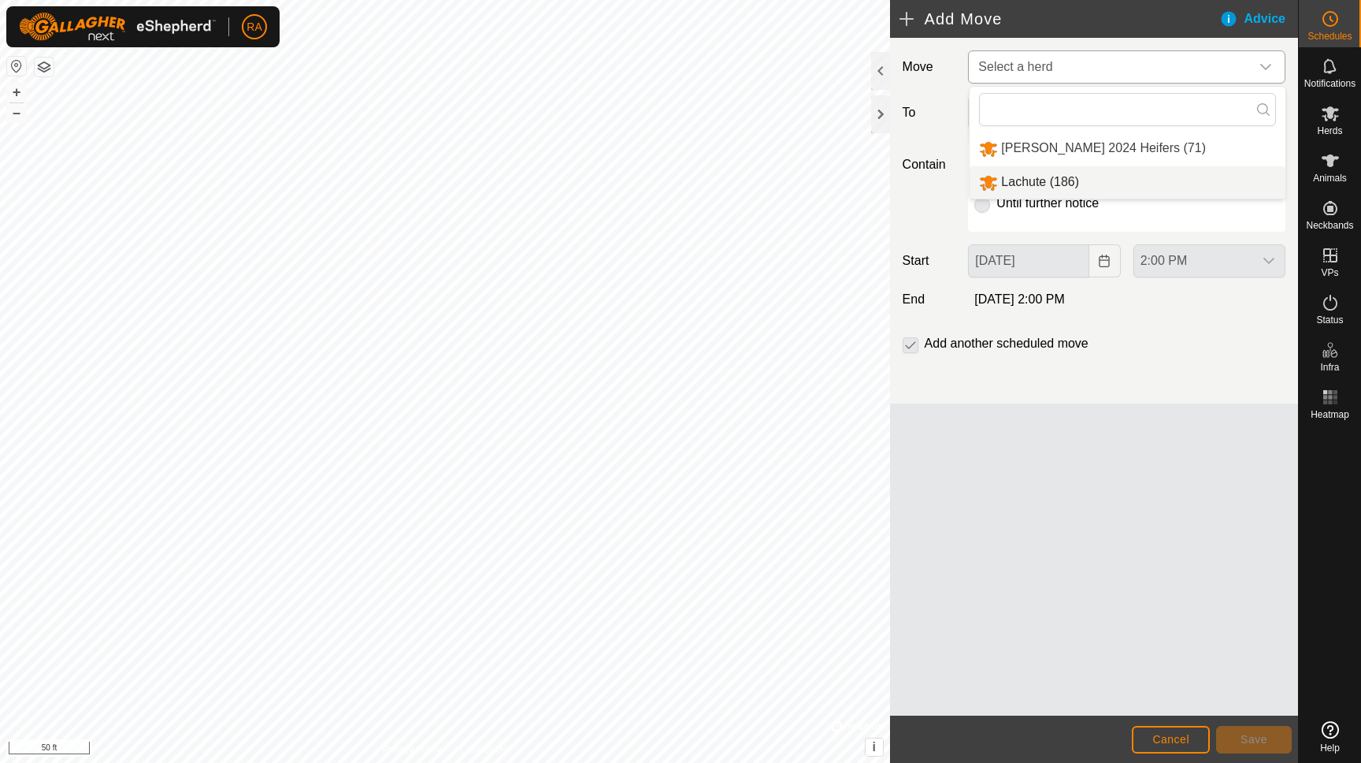
click at [1035, 181] on li "Lachute (186)" at bounding box center [1128, 182] width 316 height 32
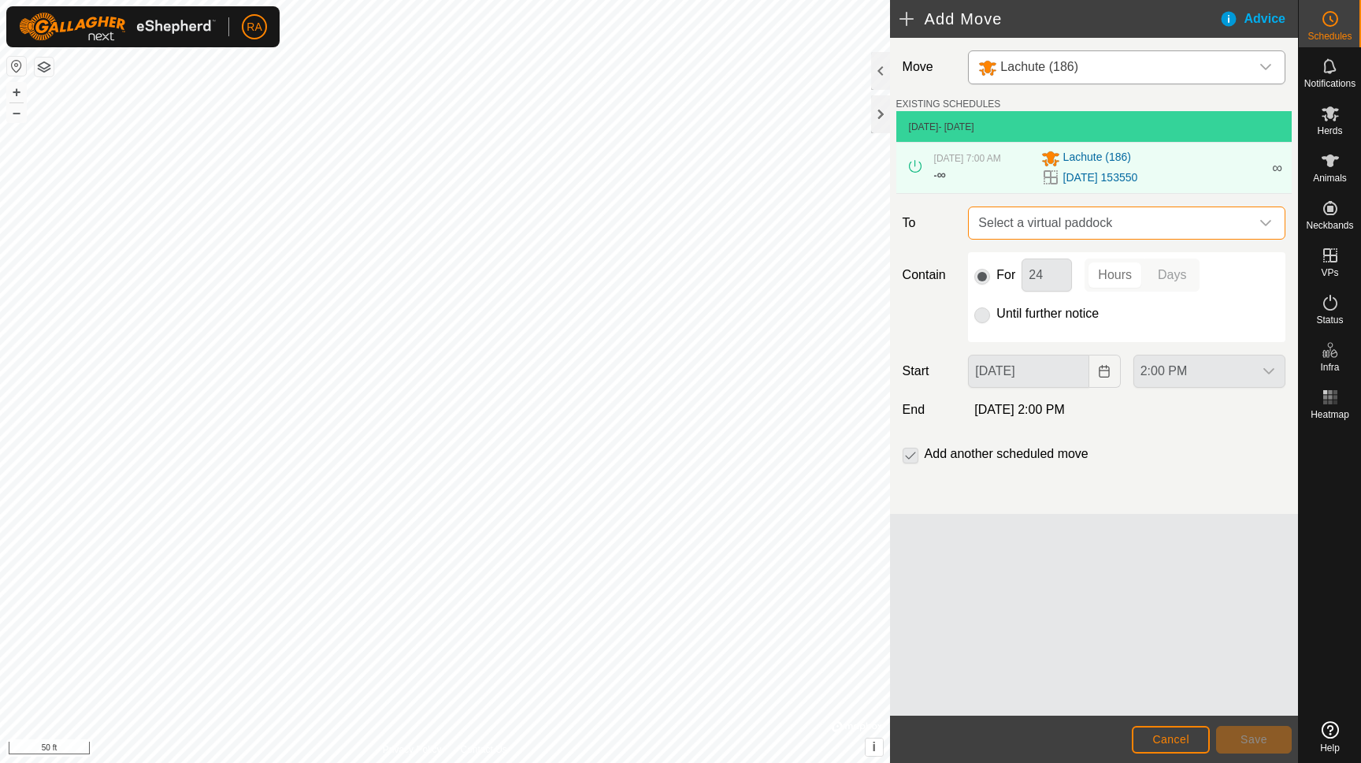
click at [1071, 236] on span "Select a virtual paddock" at bounding box center [1111, 223] width 278 height 32
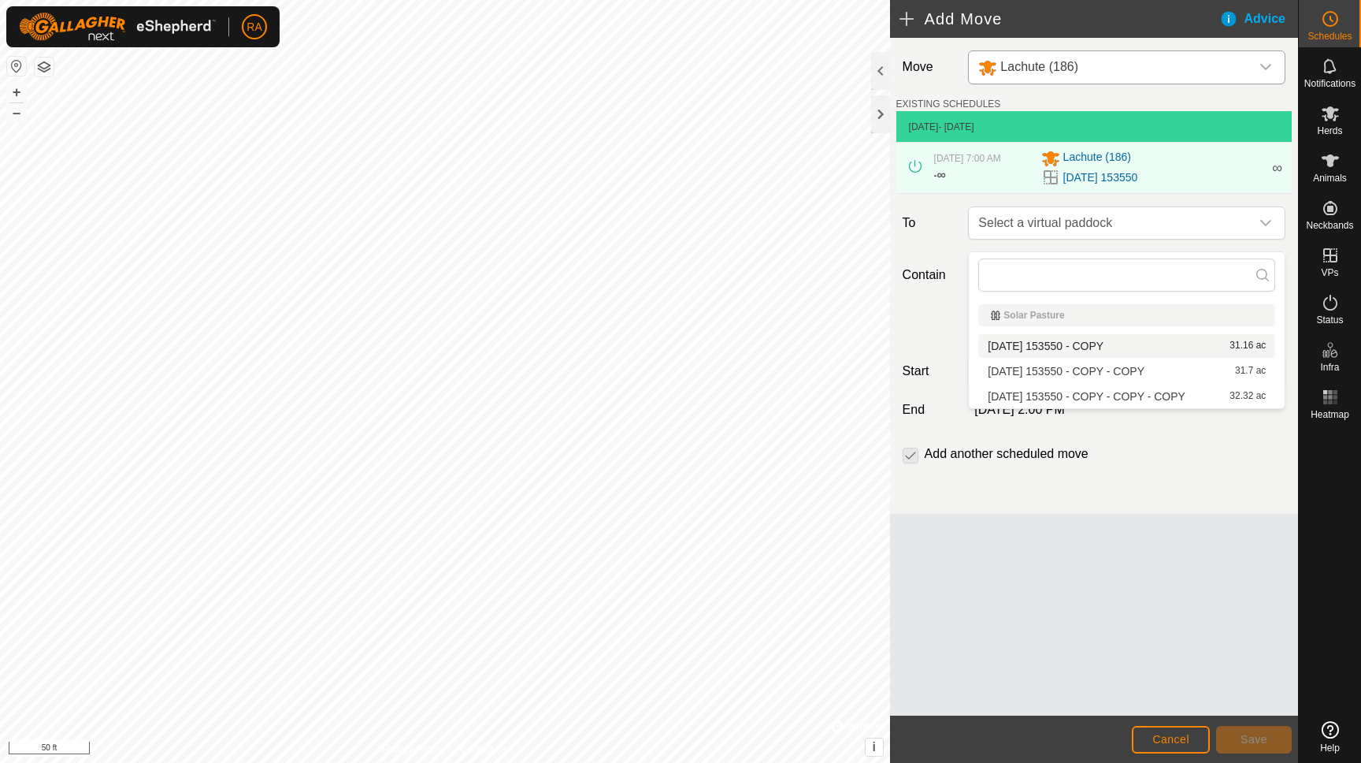
click at [1063, 344] on li "[DATE] 153550 - COPY 31.16 ac" at bounding box center [1127, 346] width 297 height 24
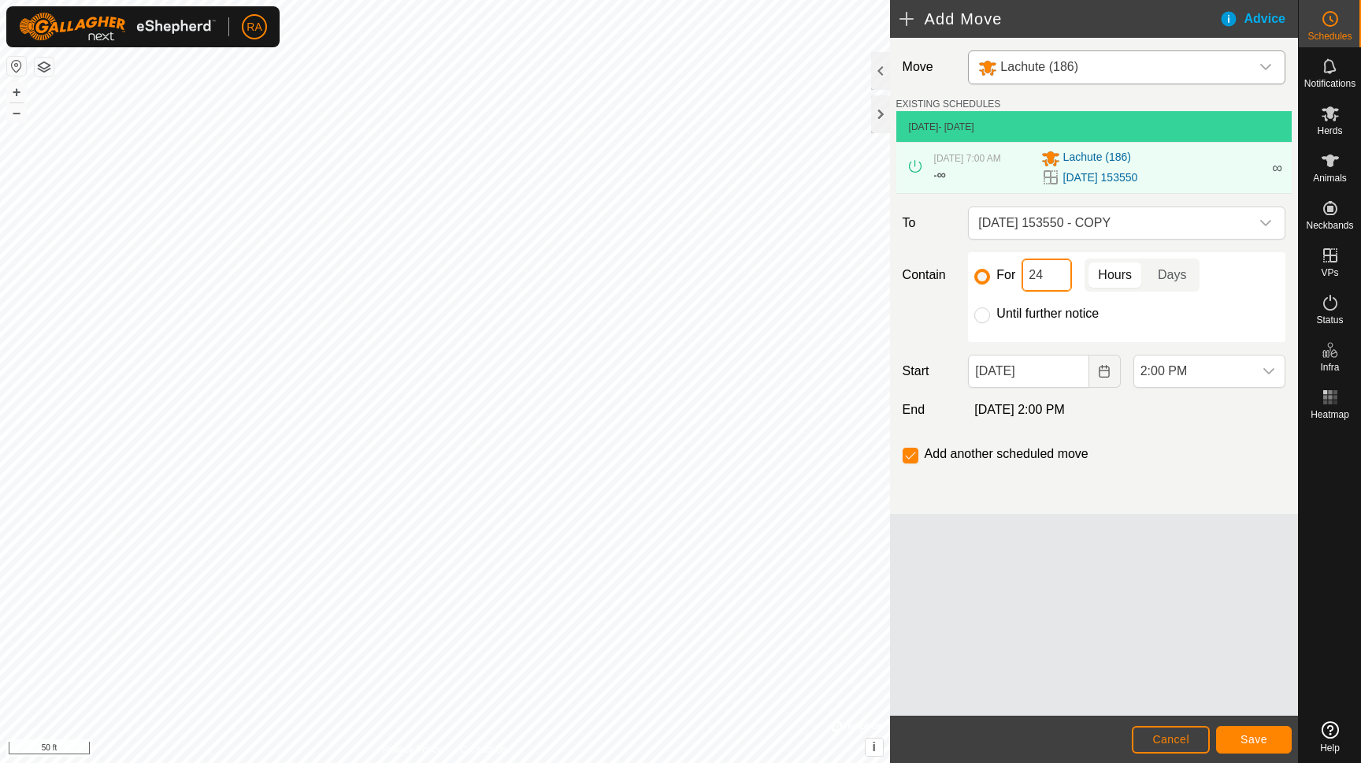
drag, startPoint x: 1047, startPoint y: 289, endPoint x: 1024, endPoint y: 286, distance: 23.1
click at [1024, 286] on input "24" at bounding box center [1047, 274] width 50 height 33
type input "8"
click at [1267, 377] on icon "dropdown trigger" at bounding box center [1269, 371] width 13 height 13
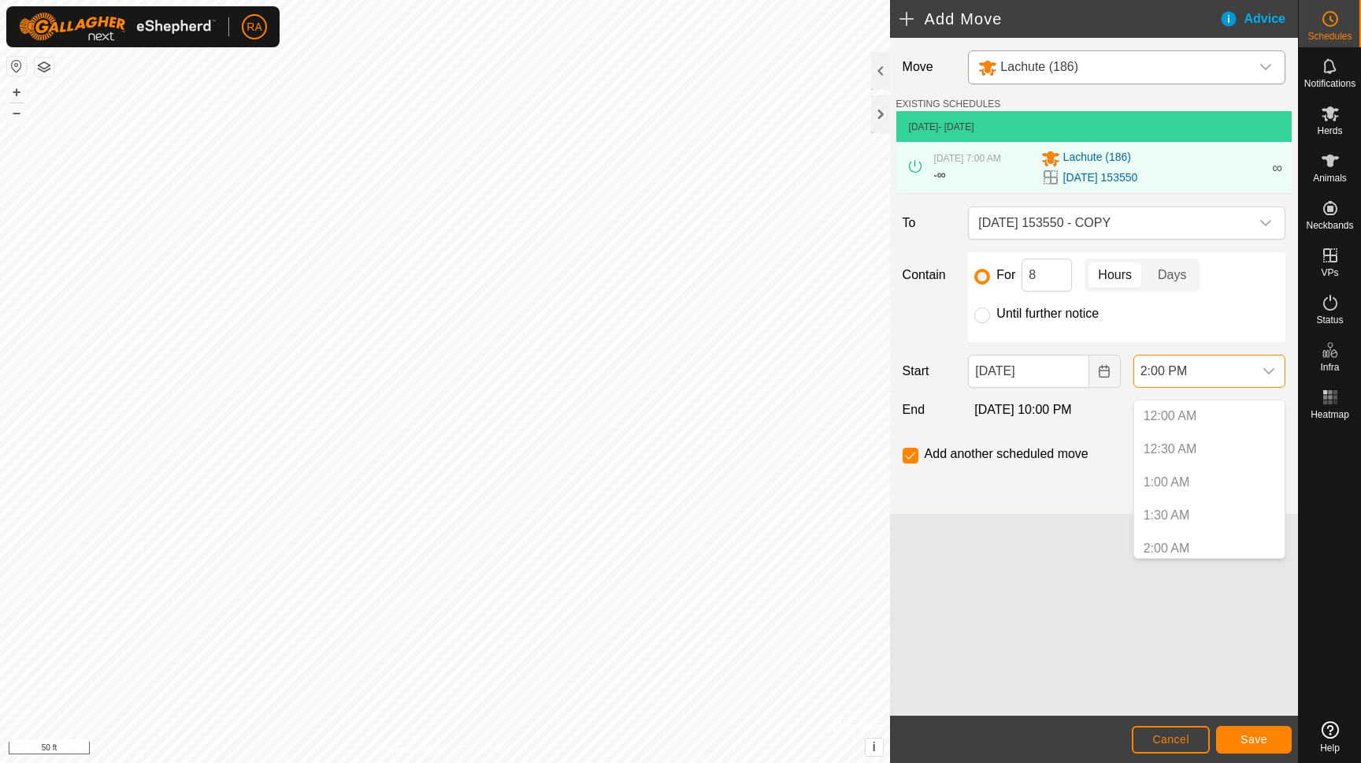
scroll to position [800, 0]
click at [1268, 377] on icon "dropdown trigger" at bounding box center [1269, 371] width 13 height 13
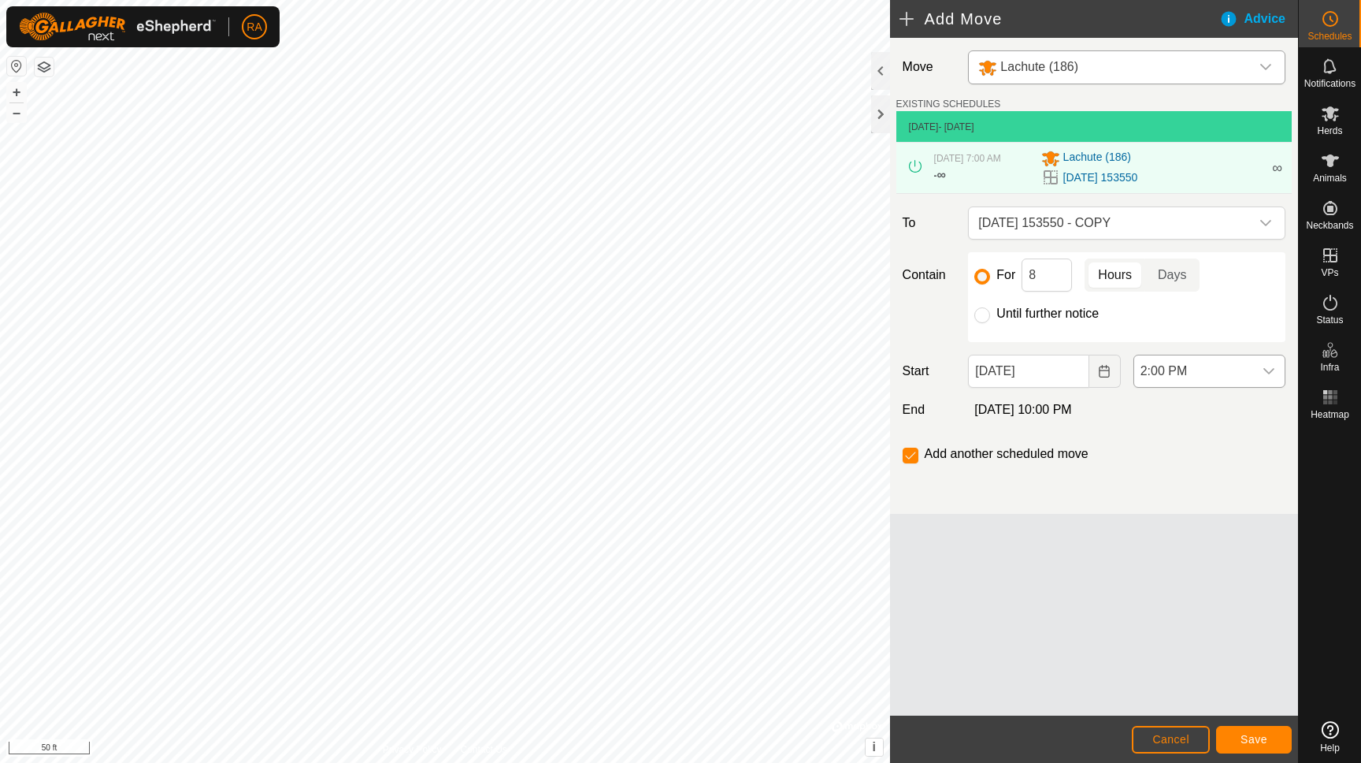
click at [1268, 377] on icon "dropdown trigger" at bounding box center [1269, 371] width 13 height 13
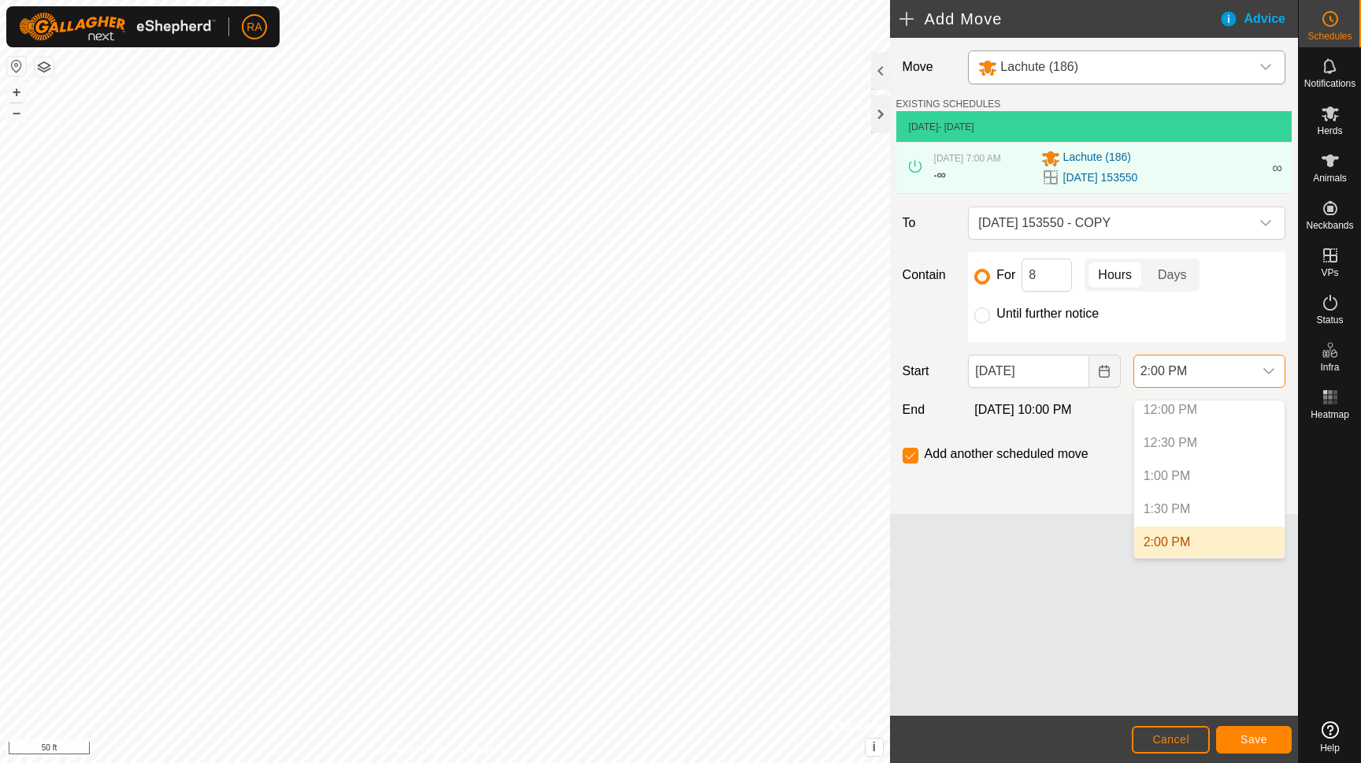
click at [1159, 508] on p-selectitem "1:30 PM" at bounding box center [1209, 509] width 150 height 32
click at [1019, 555] on div "Move Lachute (186) EXISTING SCHEDULES [DATE] - [DATE] [DATE] 7:00 AM - ∞ Lachut…" at bounding box center [1094, 377] width 408 height 678
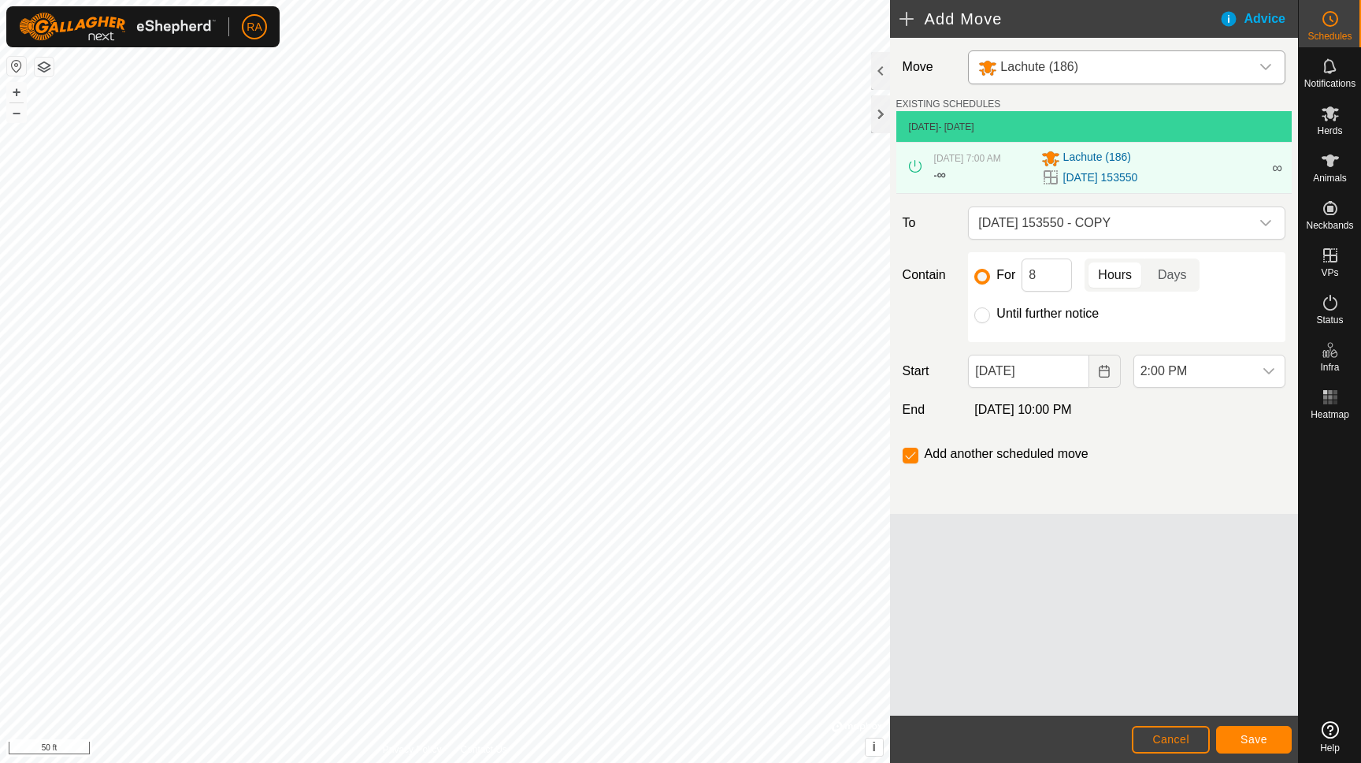
click at [1264, 739] on span "Save" at bounding box center [1254, 739] width 27 height 13
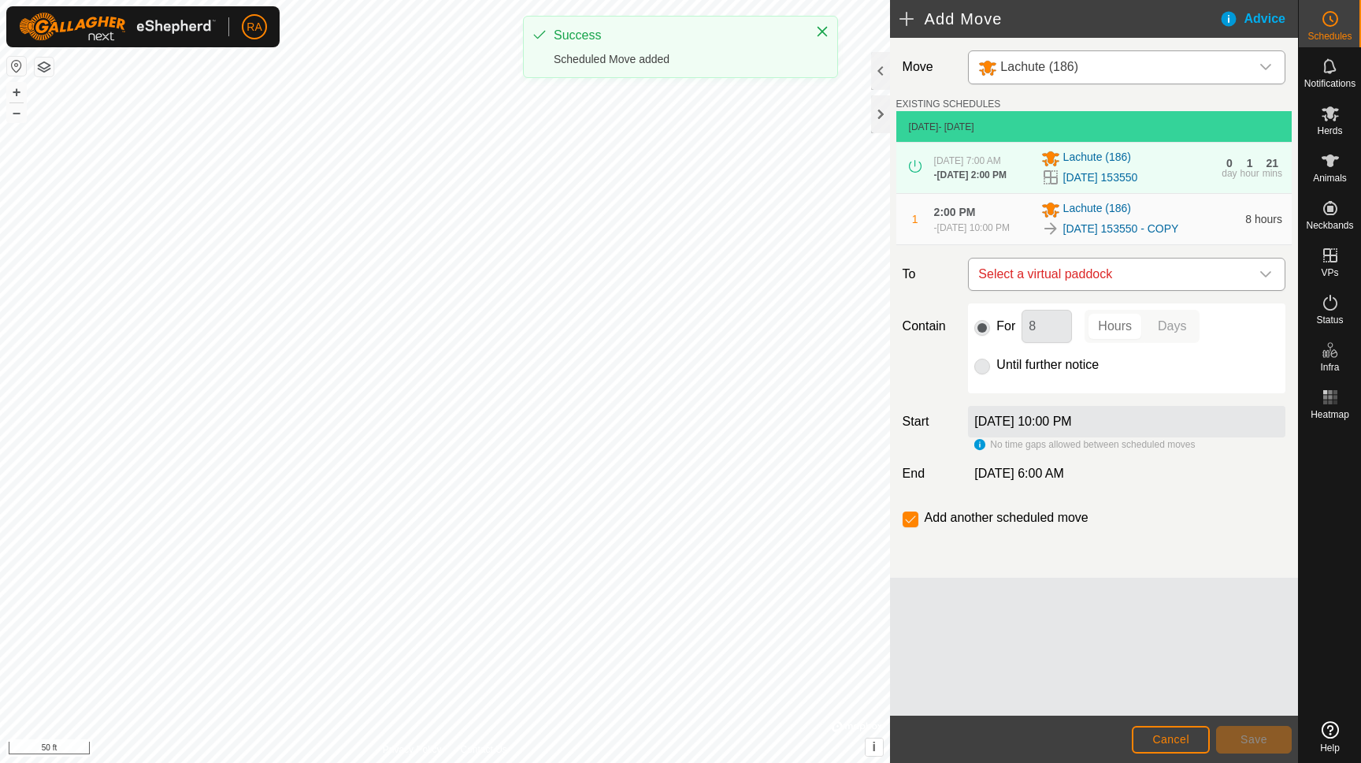
click at [1120, 290] on span "Select a virtual paddock" at bounding box center [1111, 274] width 278 height 32
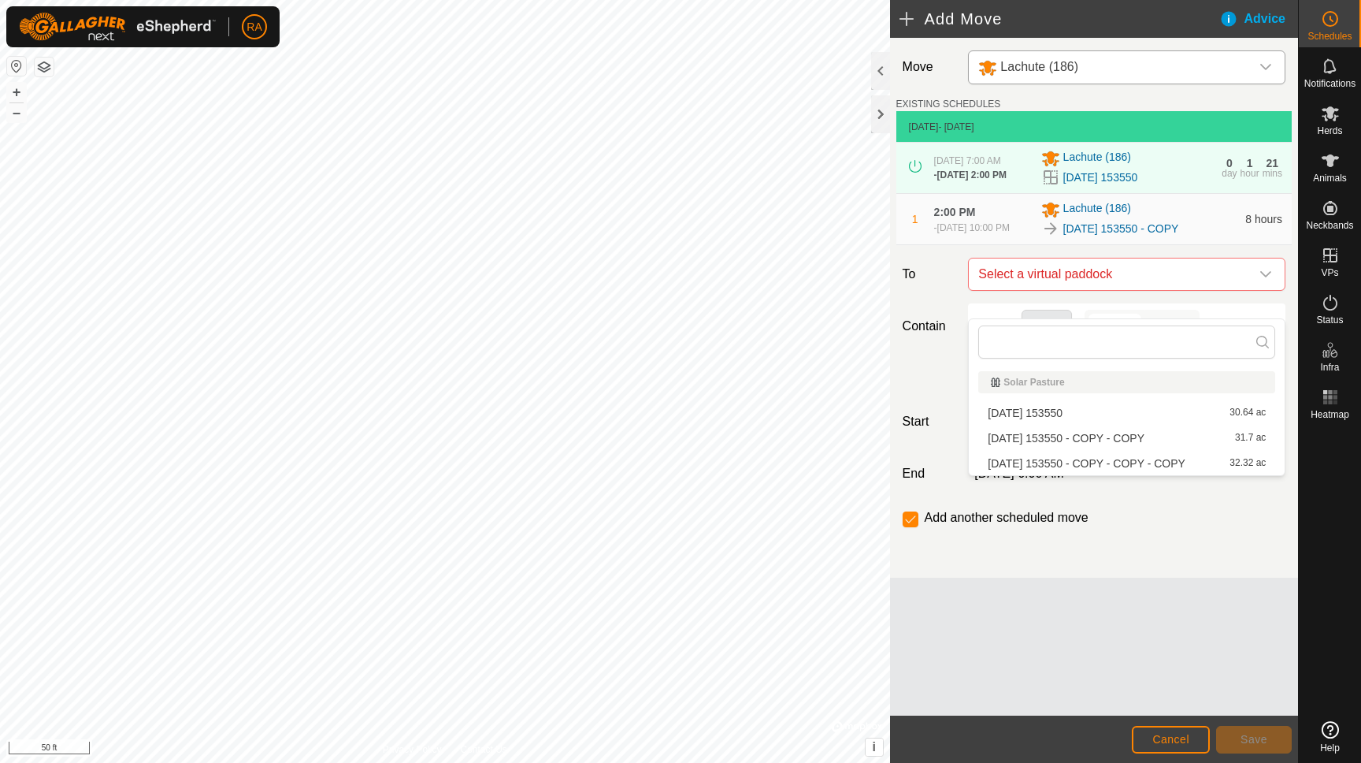
click at [1069, 436] on li "[DATE] 153550 - COPY - COPY 31.7 ac" at bounding box center [1127, 438] width 297 height 24
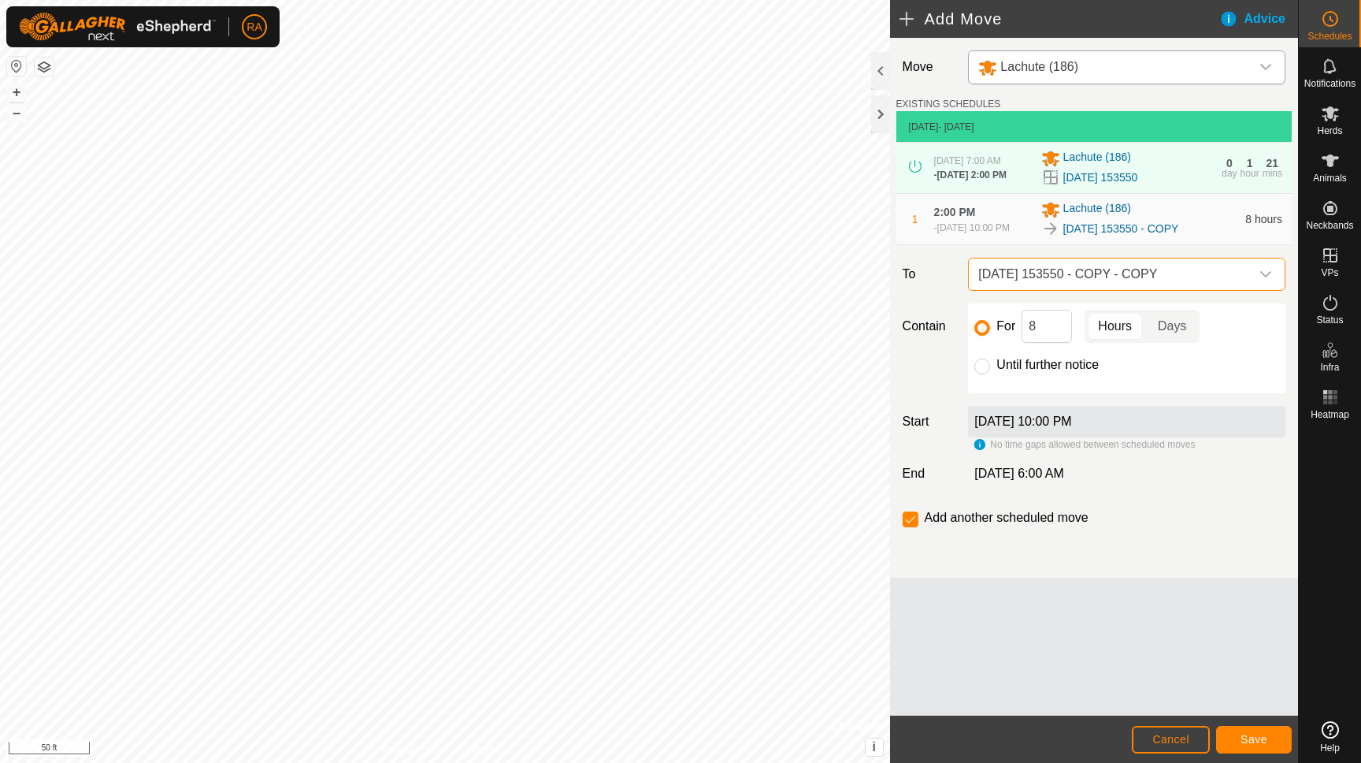
click at [1253, 745] on button "Save" at bounding box center [1254, 740] width 76 height 28
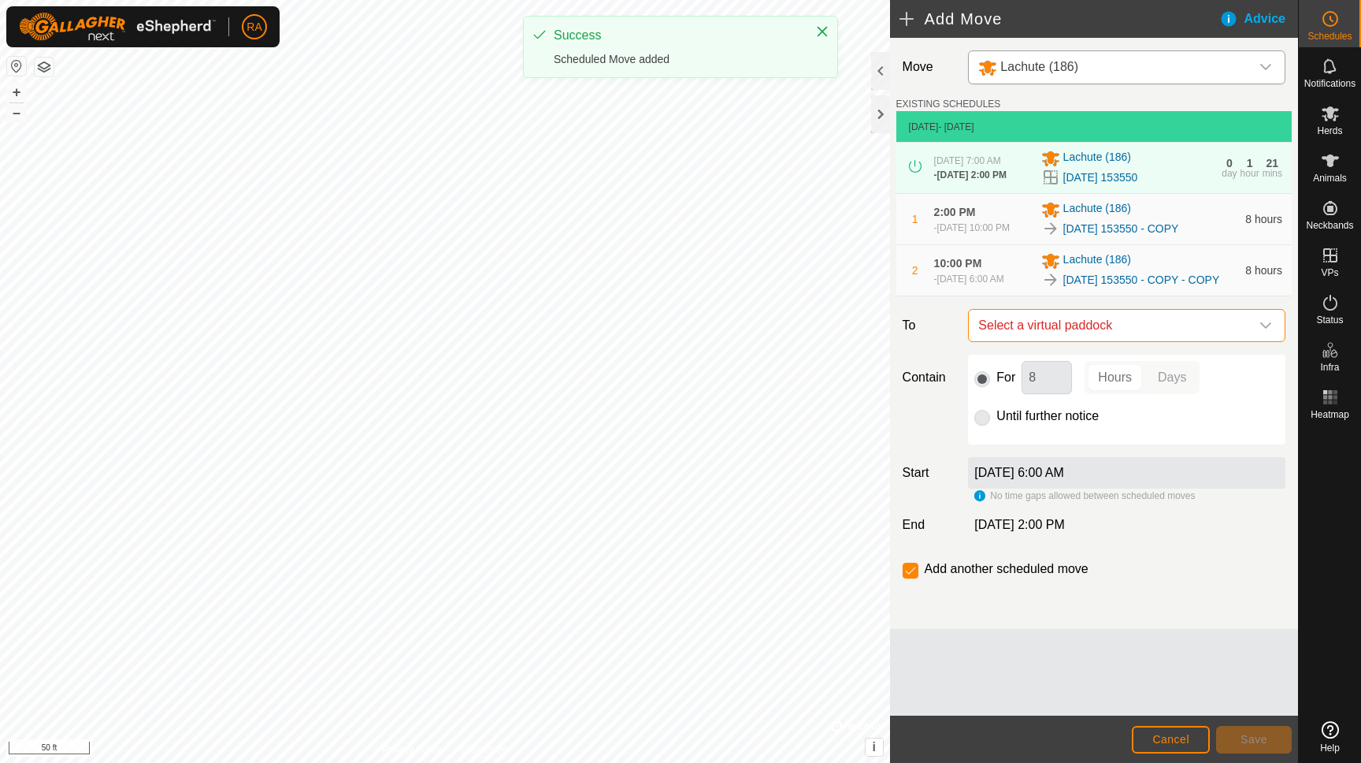
click at [1068, 341] on span "Select a virtual paddock" at bounding box center [1111, 326] width 278 height 32
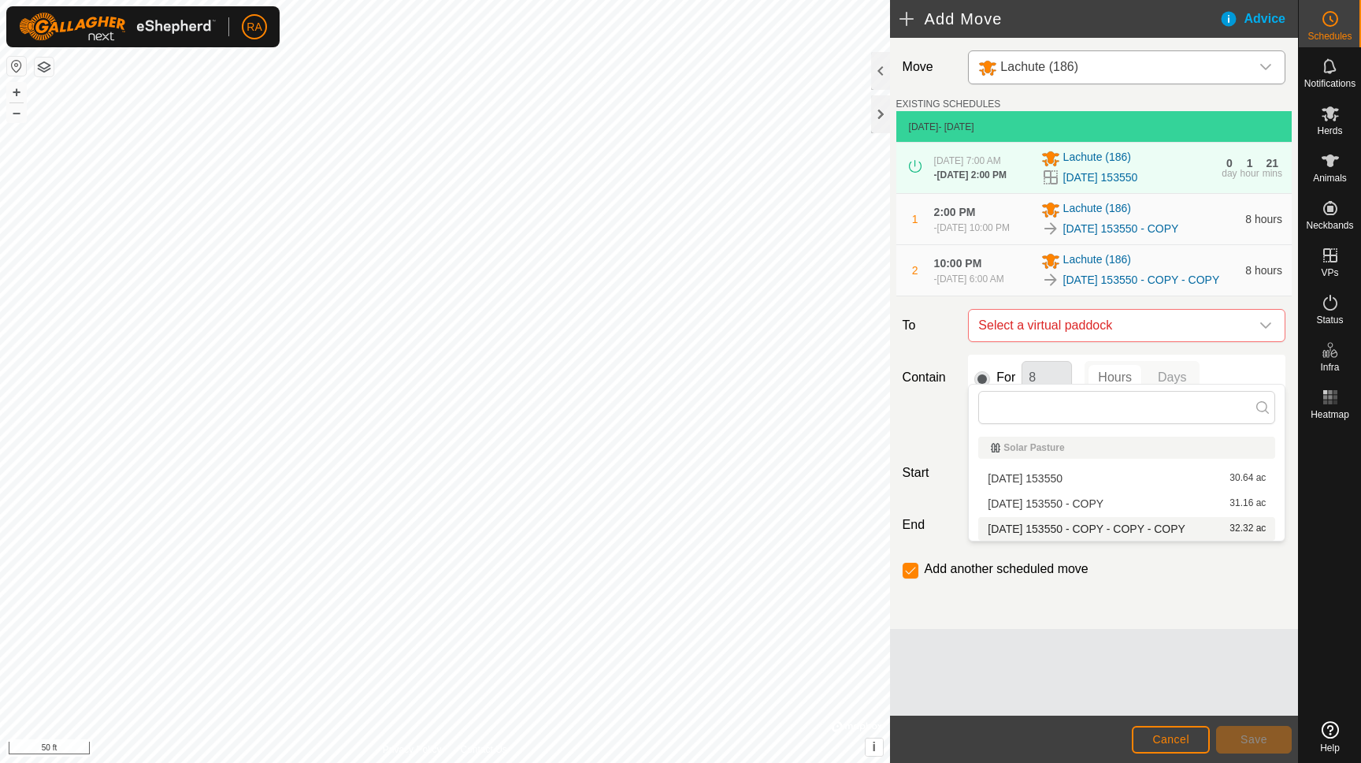
click at [1031, 528] on li "[DATE] 153550 - COPY - COPY - COPY 32.32 ac" at bounding box center [1127, 529] width 297 height 24
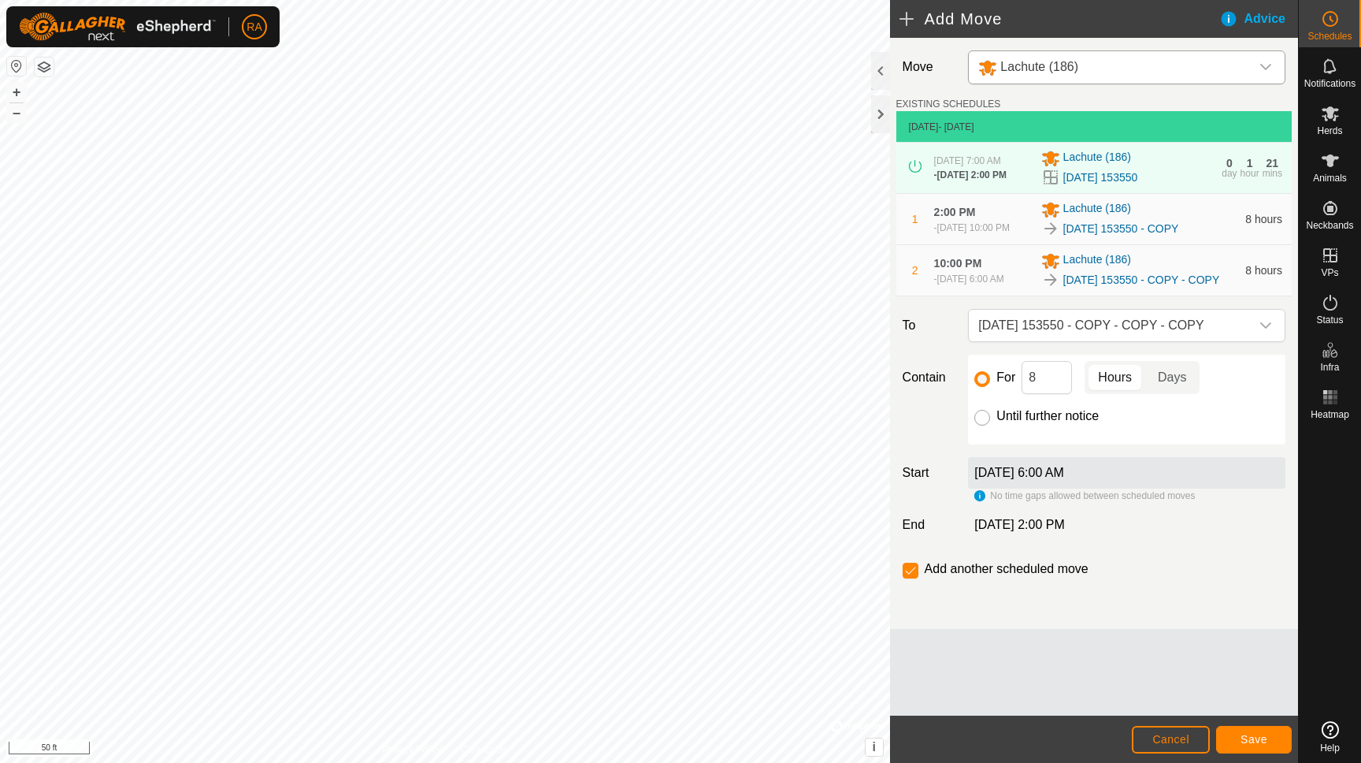
click at [984, 425] on input "Until further notice" at bounding box center [983, 418] width 16 height 16
radio input "true"
checkbox input "false"
click at [1256, 737] on span "Save" at bounding box center [1254, 739] width 27 height 13
